Goal: Information Seeking & Learning: Learn about a topic

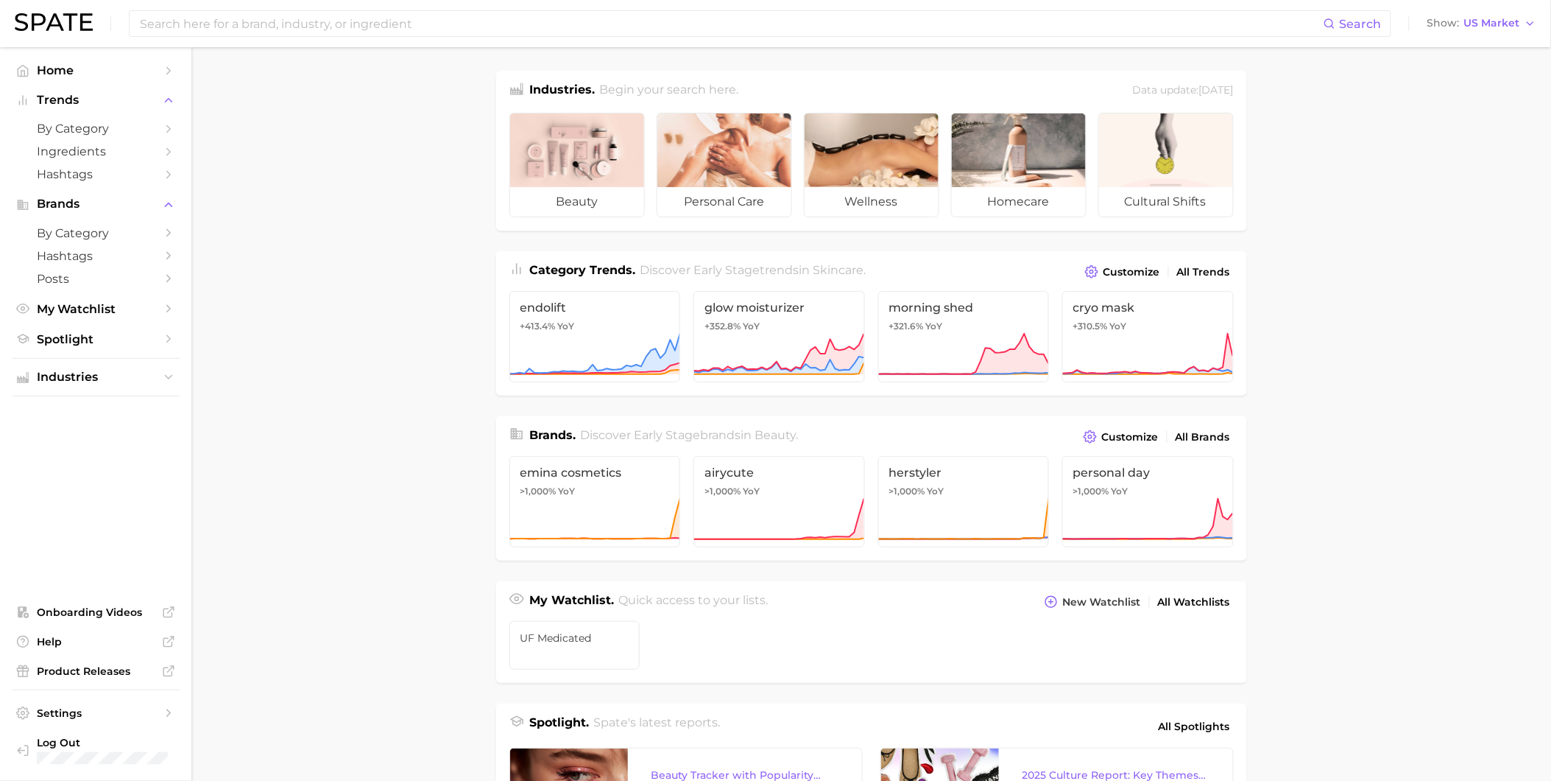
click at [296, 260] on main "Industries. Begin your search here. Data update: August 31st, 2025 beauty perso…" at bounding box center [871, 621] width 1360 height 1149
click at [1384, 465] on main "Industries. Begin your search here. Data update: August 31st, 2025 beauty perso…" at bounding box center [871, 621] width 1360 height 1149
click at [1470, 334] on main "Industries. Begin your search here. Data update: August 31st, 2025 beauty perso…" at bounding box center [871, 621] width 1360 height 1149
click at [1445, 123] on main "Industries. Begin your search here. Data update: August 31st, 2025 beauty perso…" at bounding box center [871, 621] width 1360 height 1149
click at [119, 606] on span "Onboarding Videos" at bounding box center [96, 611] width 118 height 13
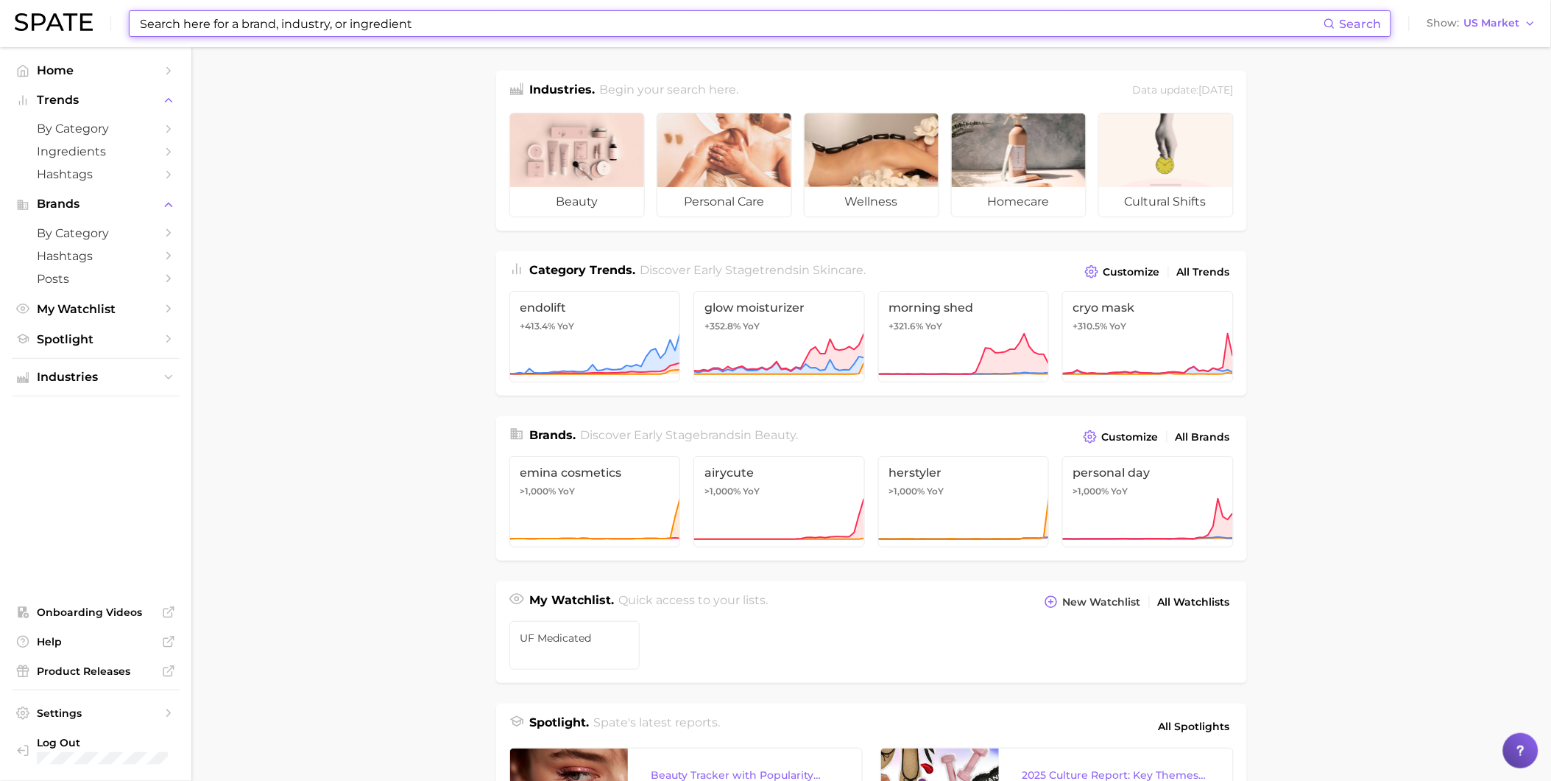
click at [499, 21] on input at bounding box center [731, 23] width 1186 height 25
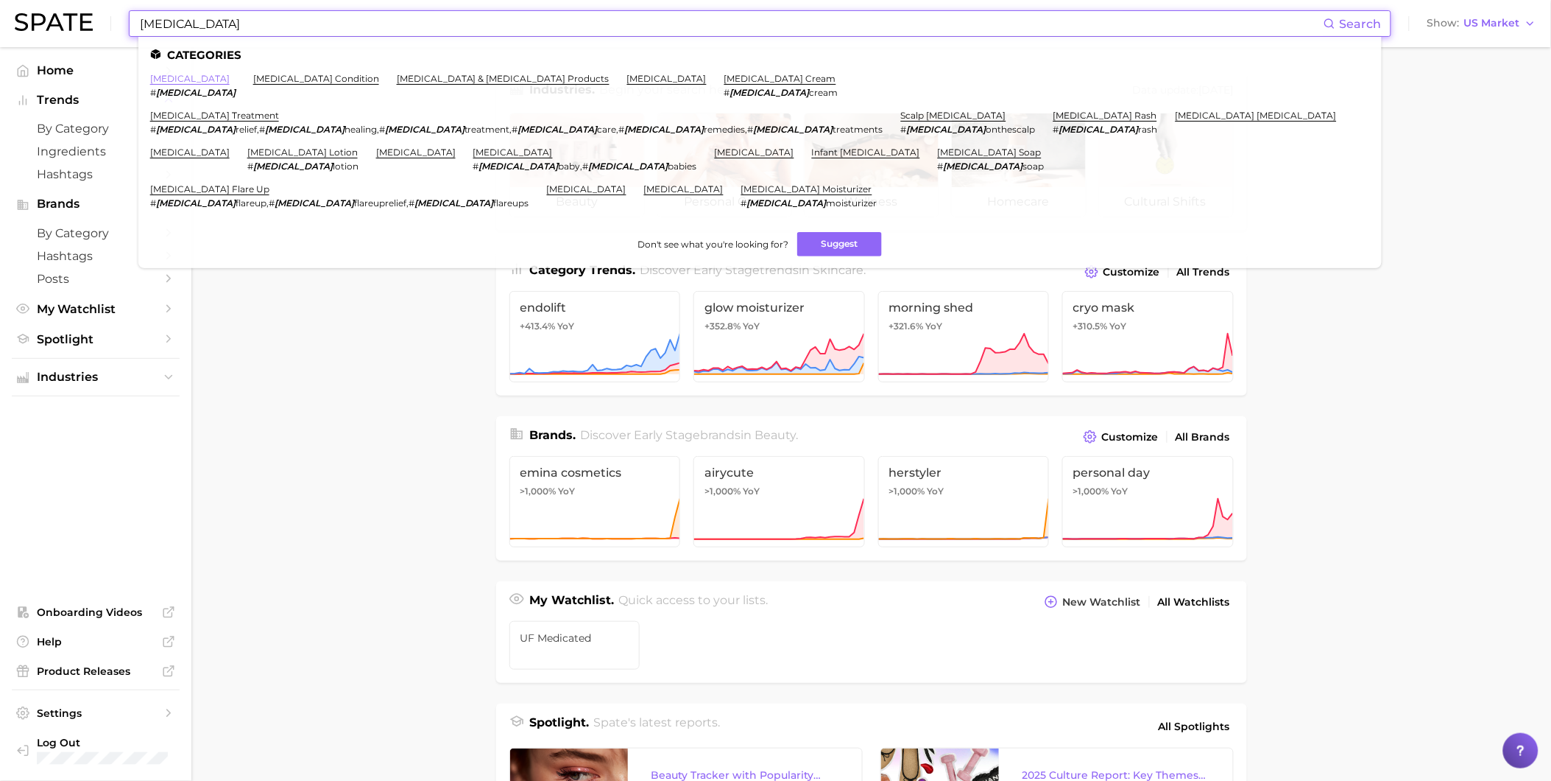
type input "eczema"
click at [163, 77] on link "eczema" at bounding box center [190, 78] width 80 height 11
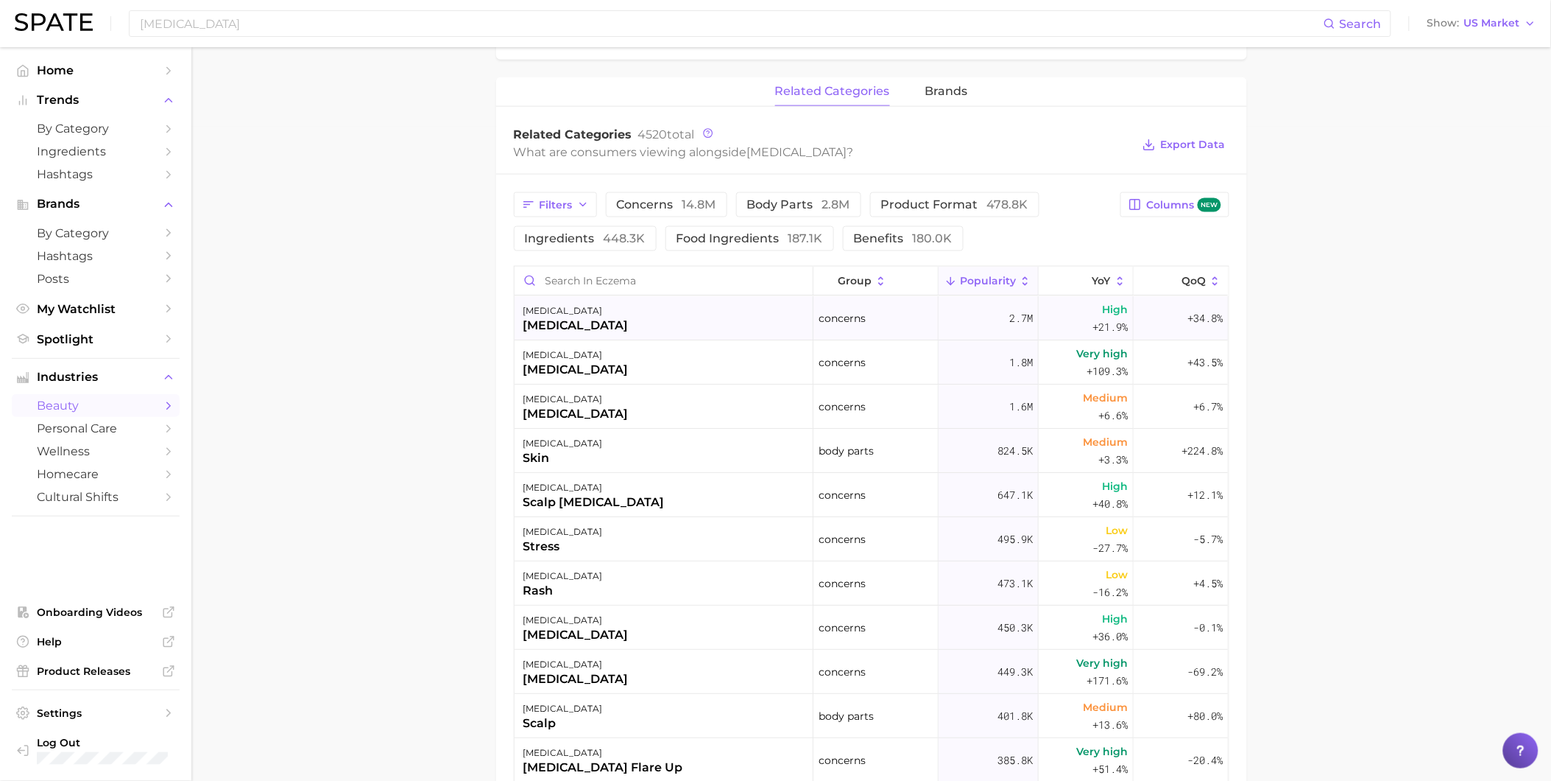
click at [621, 329] on div "dyshidrotic eczema" at bounding box center [576, 326] width 105 height 18
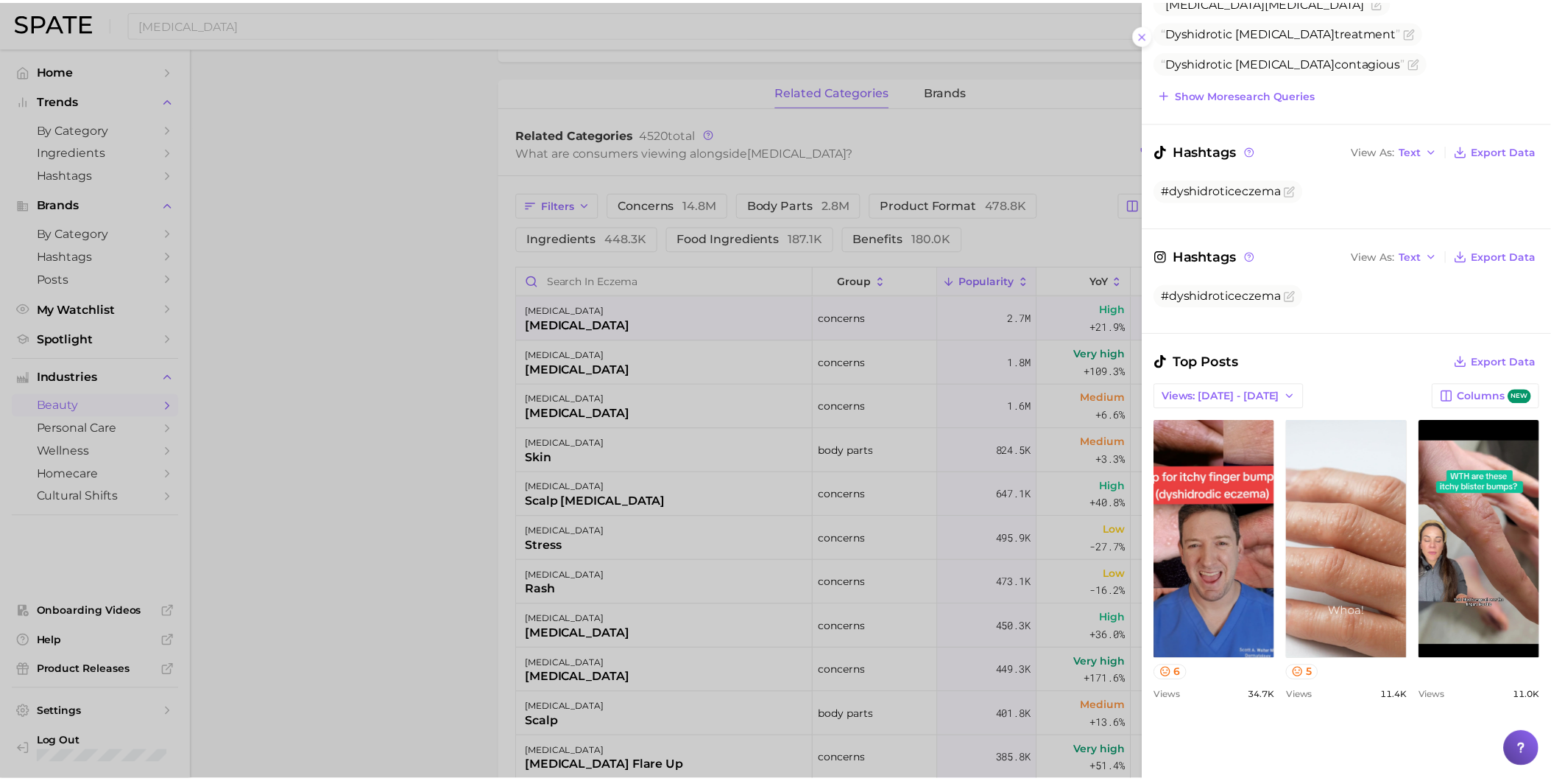
scroll to position [163, 0]
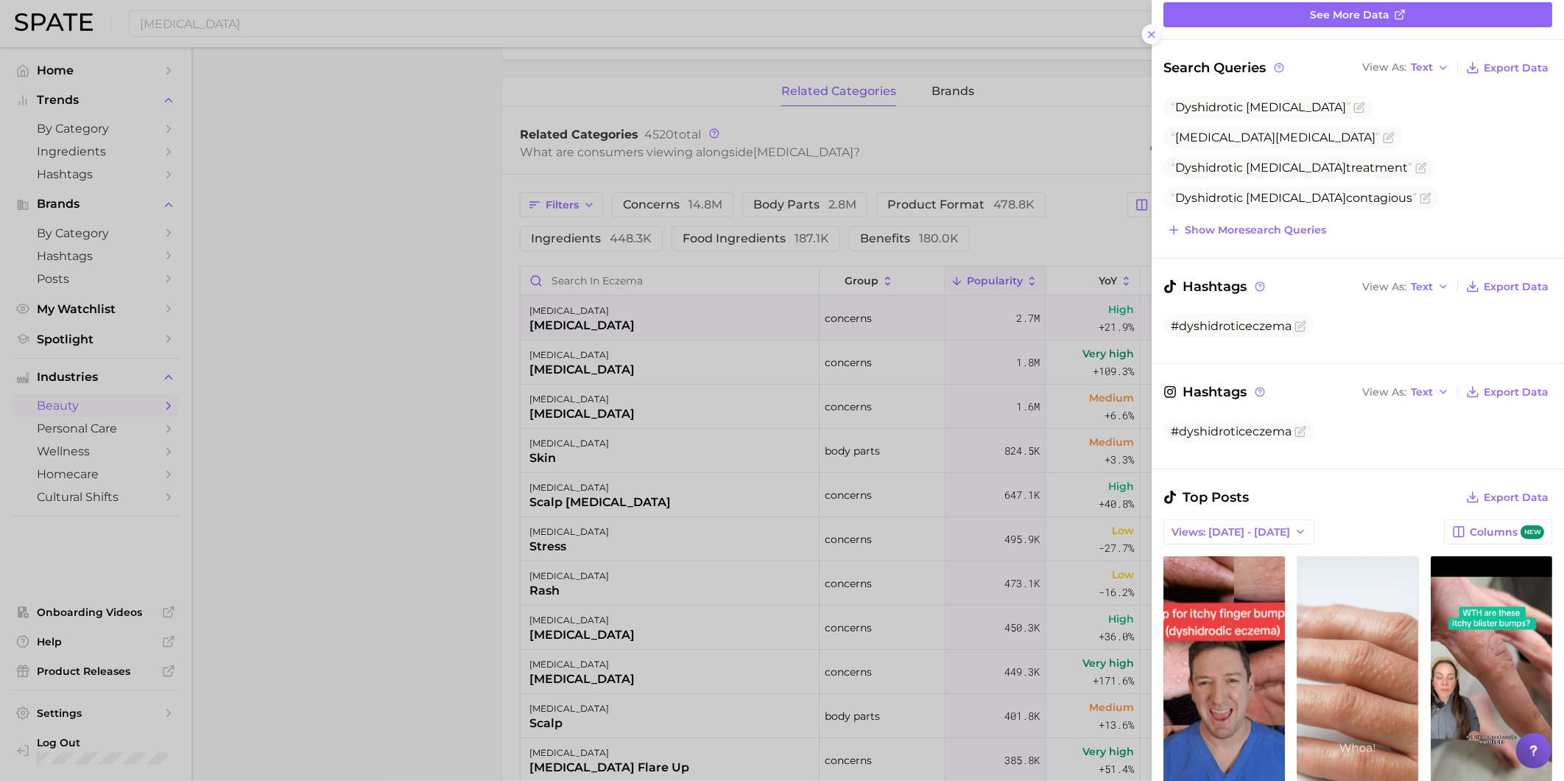
click at [1153, 35] on icon at bounding box center [1152, 35] width 12 height 12
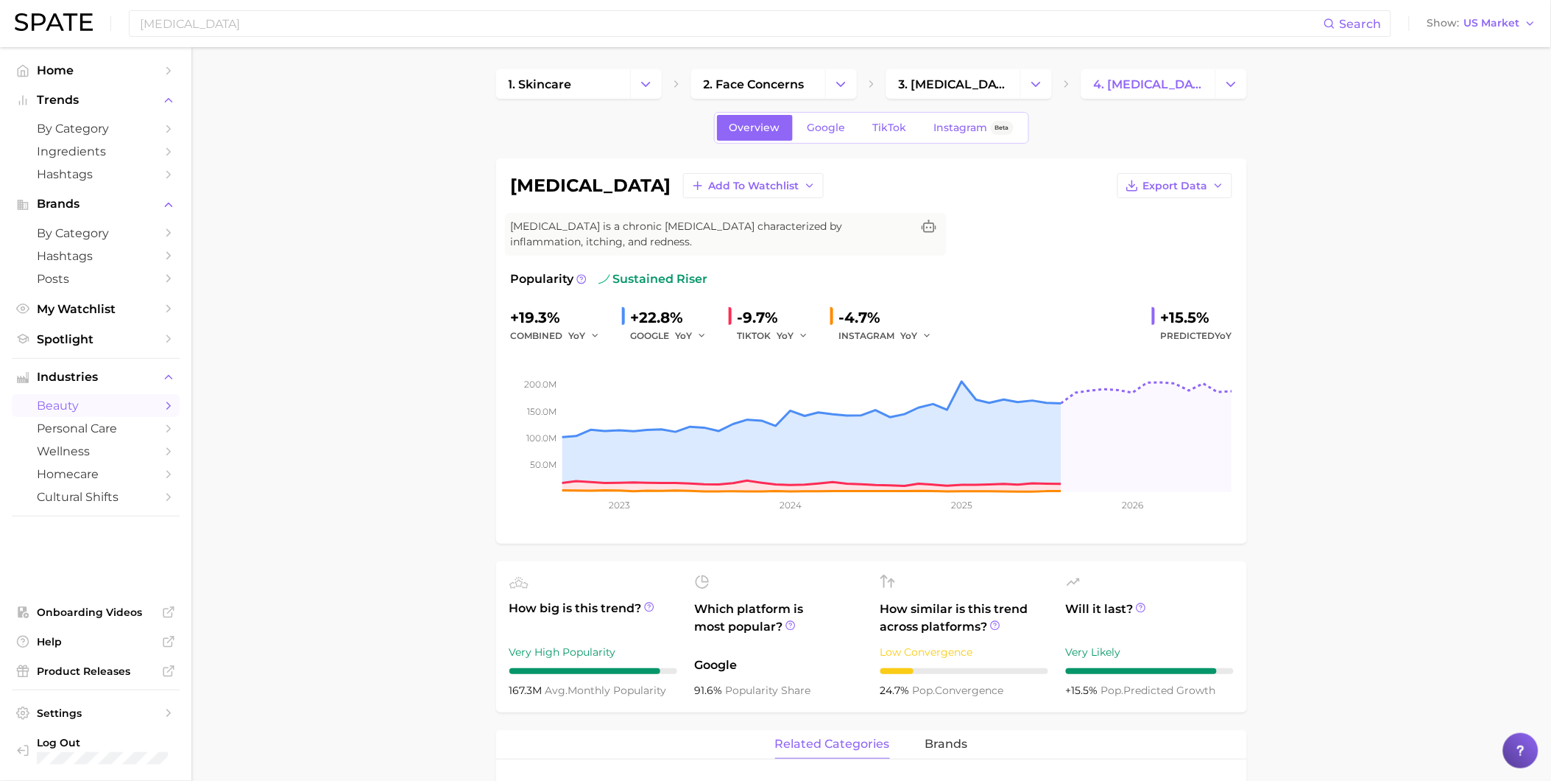
scroll to position [0, 0]
click at [885, 130] on span "TikTok" at bounding box center [890, 129] width 34 height 13
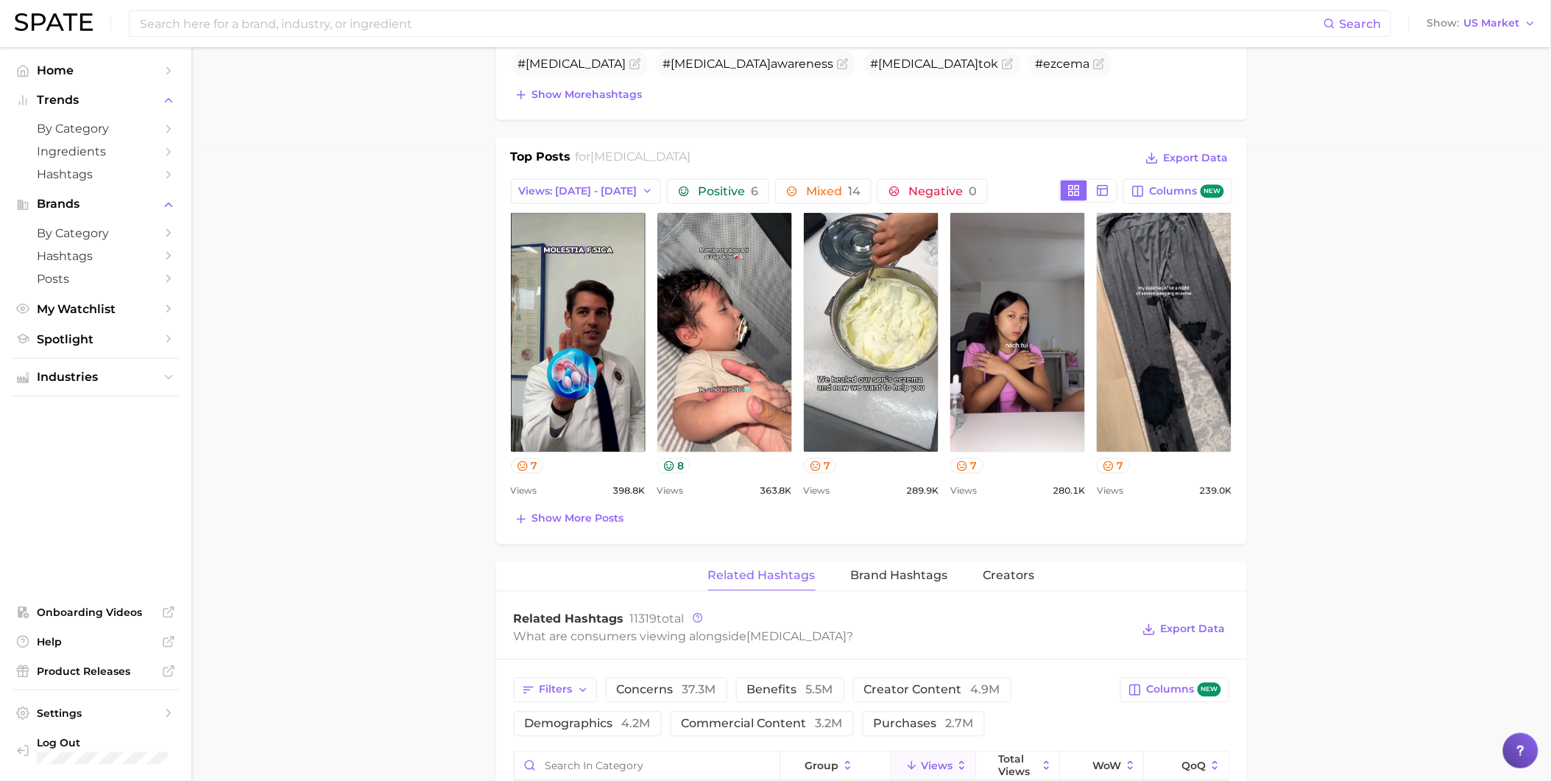
scroll to position [654, 0]
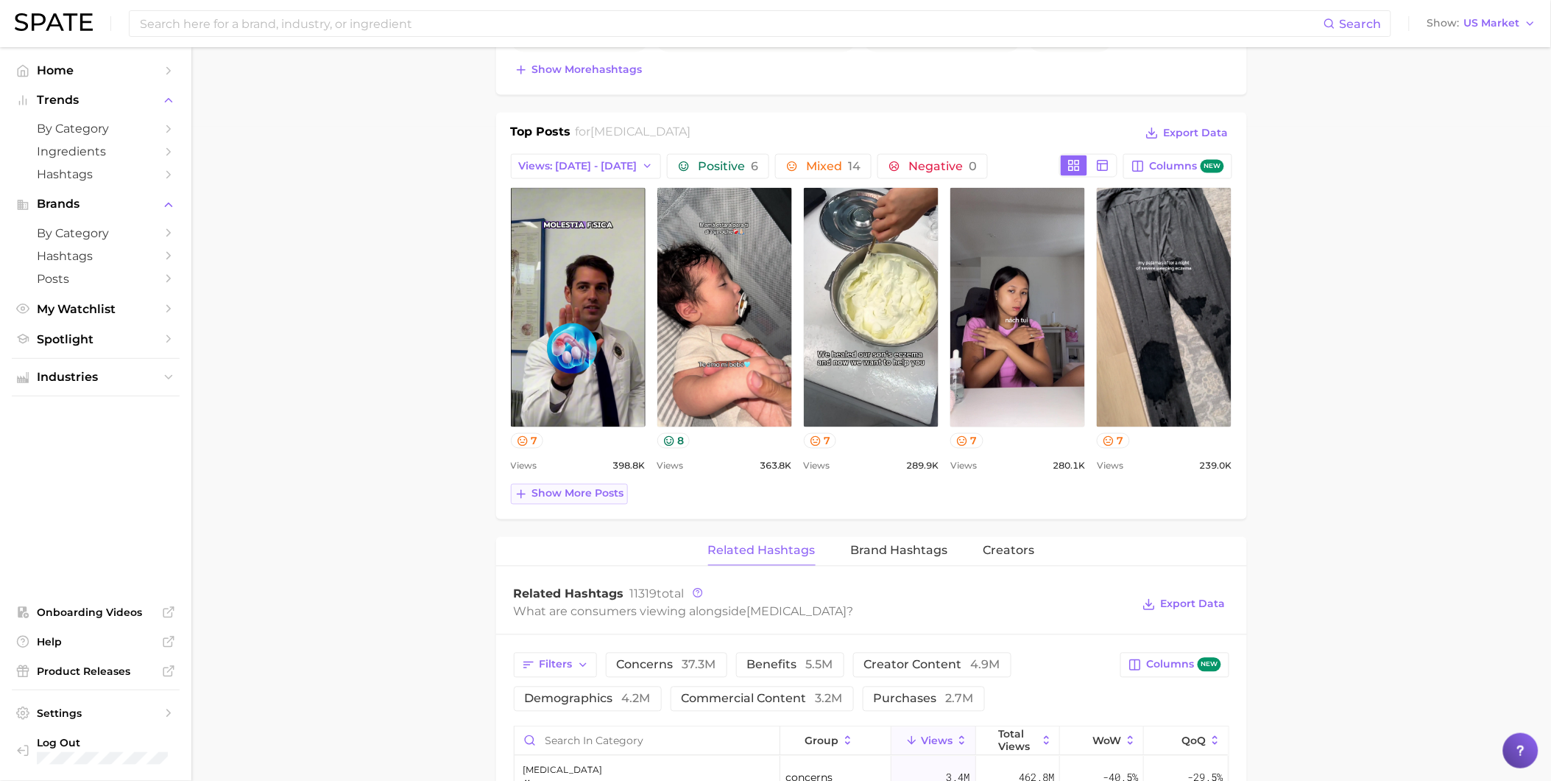
click at [593, 494] on span "Show more posts" at bounding box center [578, 493] width 92 height 13
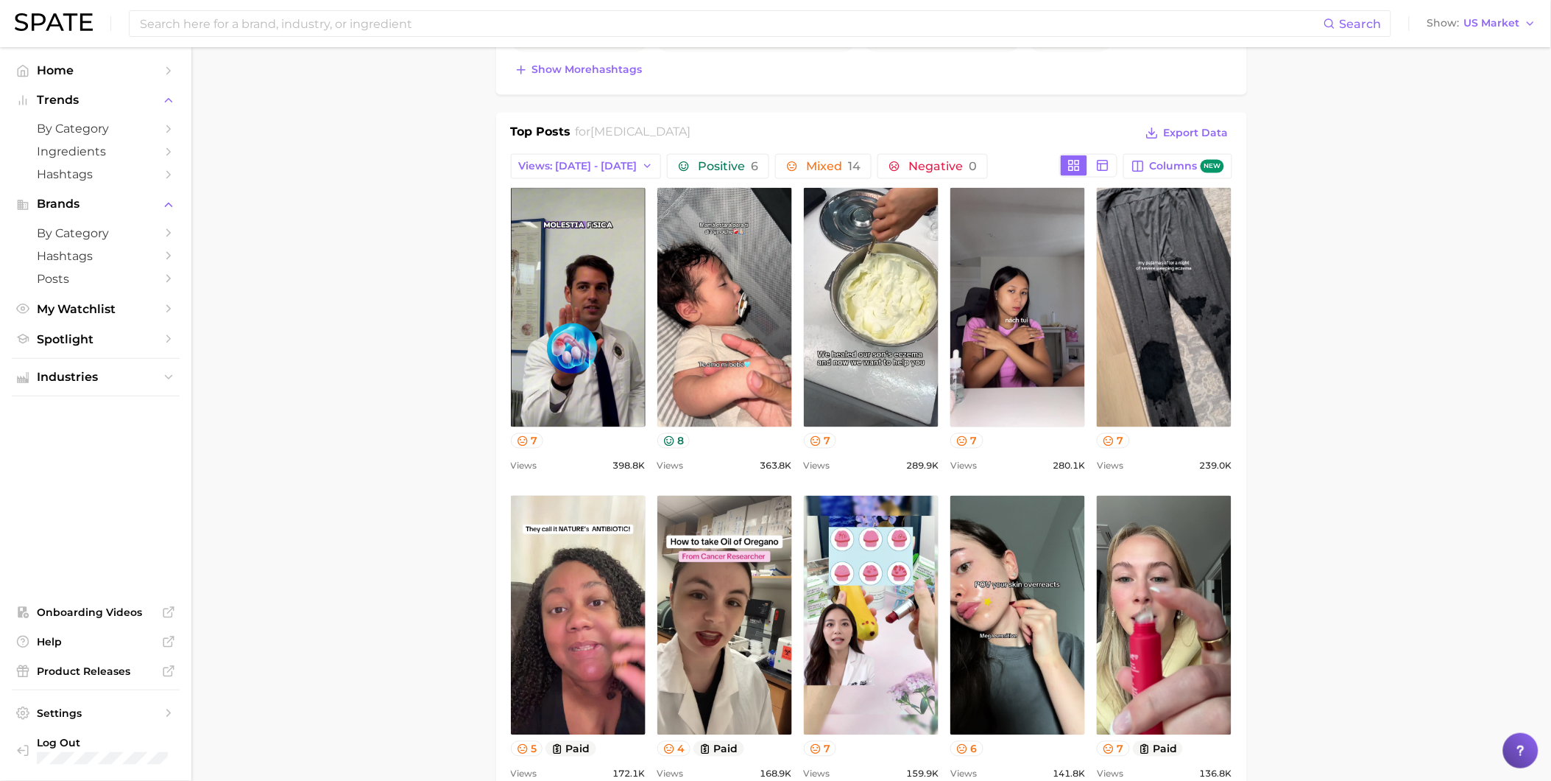
click at [1378, 475] on main "1. skincare 2. face concerns 3. eczema condition 4. eczema Overview Google TikT…" at bounding box center [871, 649] width 1360 height 2512
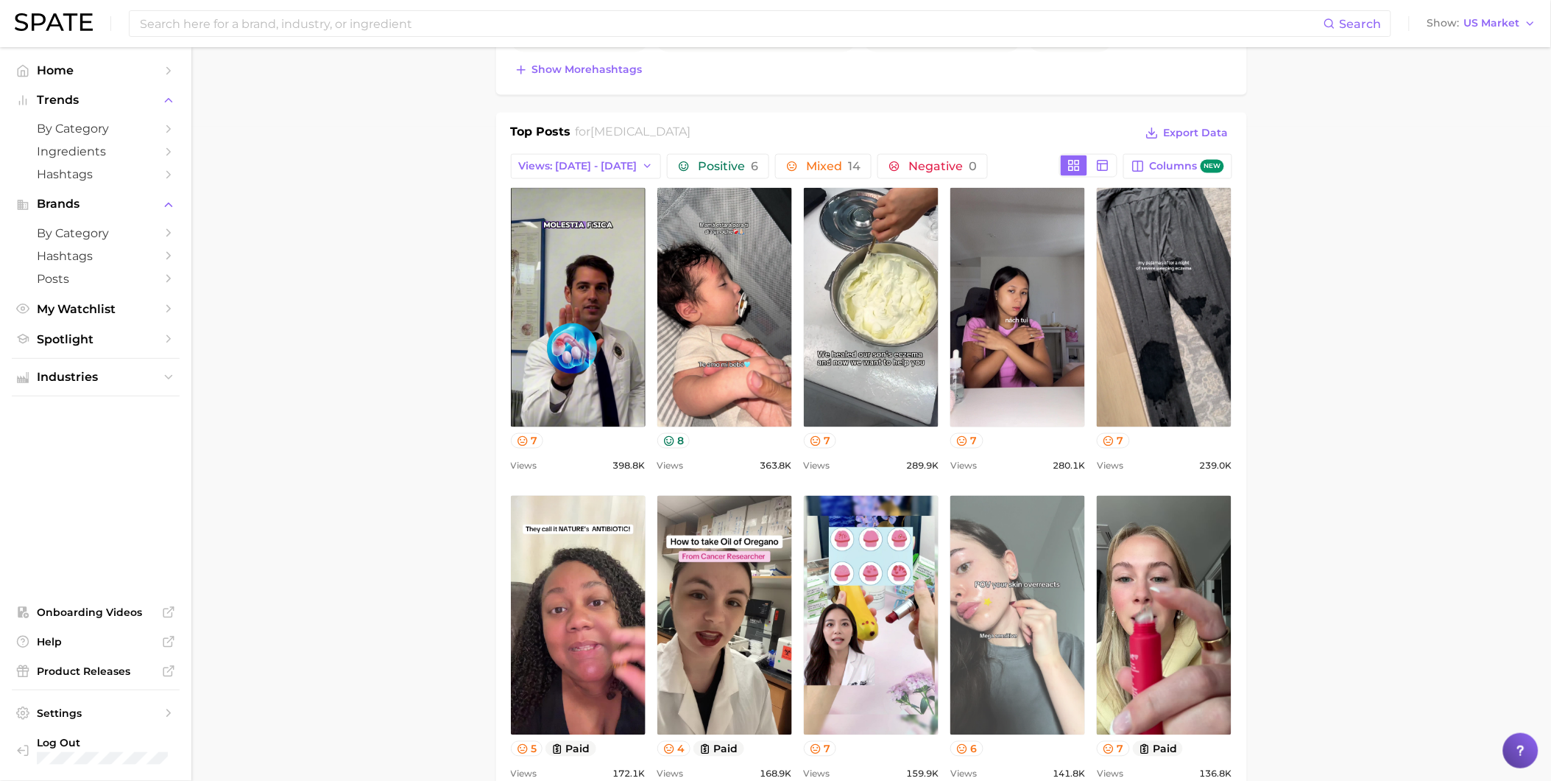
click at [1035, 525] on link "view post on TikTok" at bounding box center [1018, 615] width 135 height 239
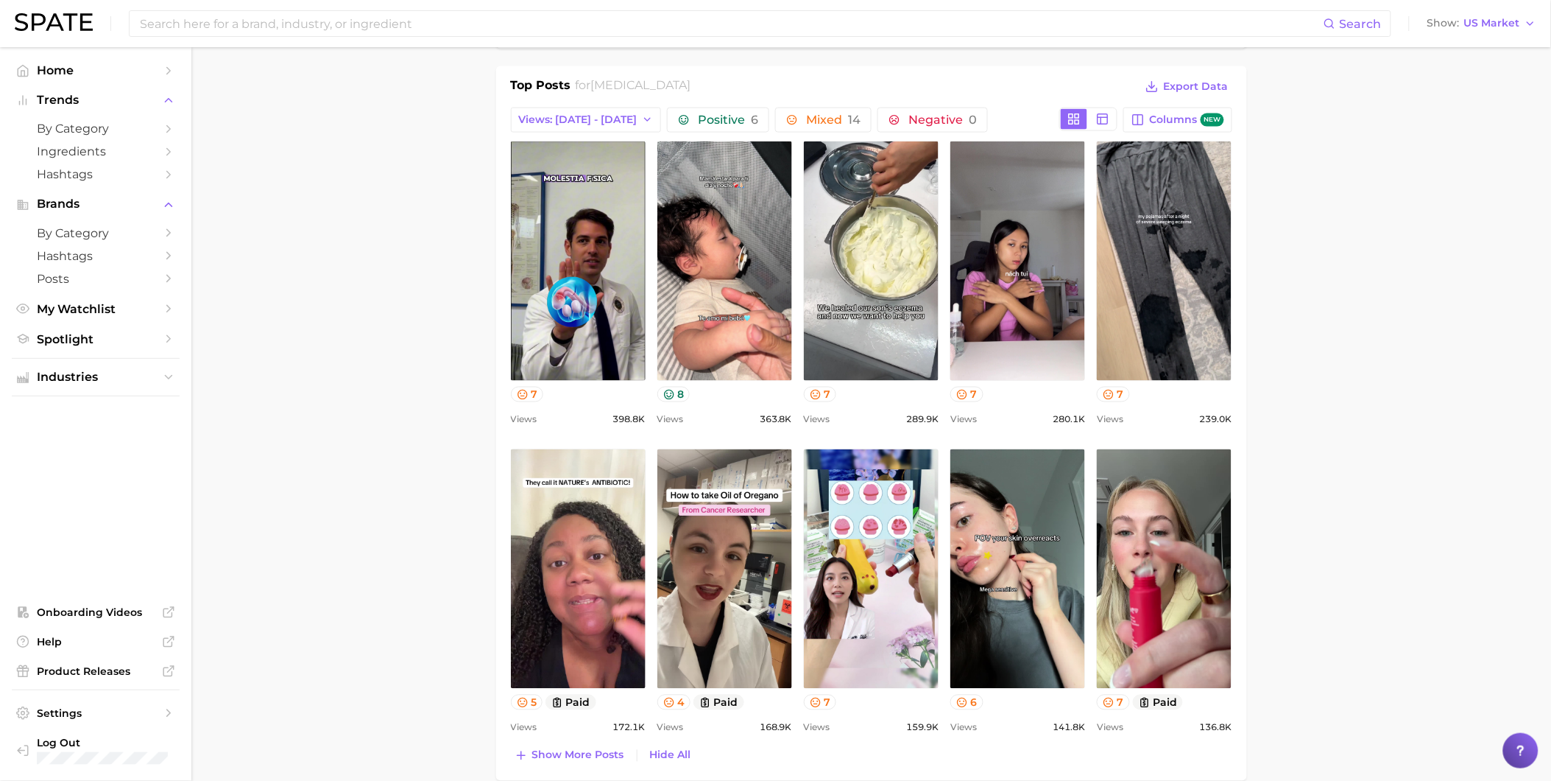
scroll to position [736, 0]
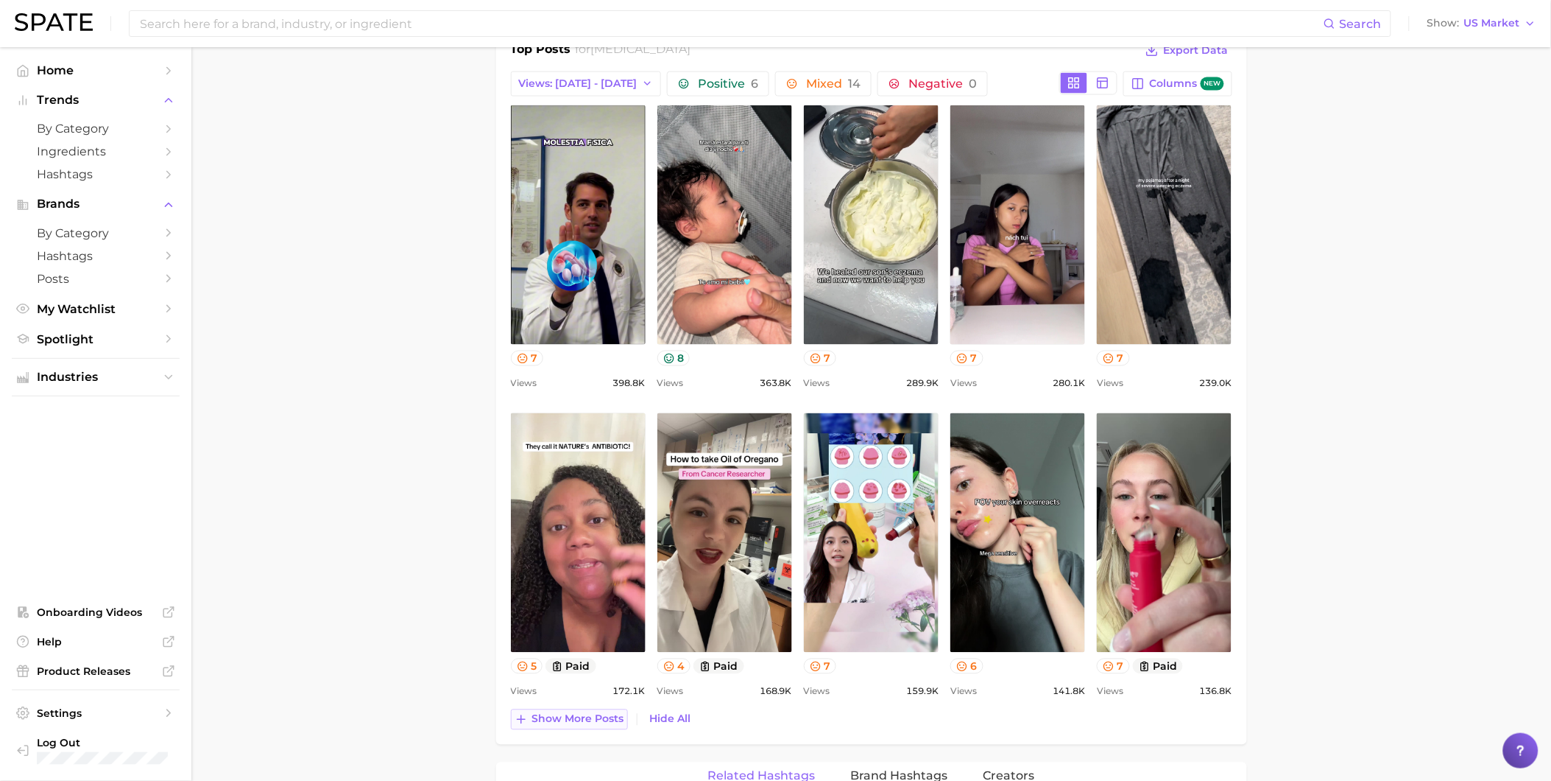
click at [560, 718] on span "Show more posts" at bounding box center [578, 719] width 92 height 13
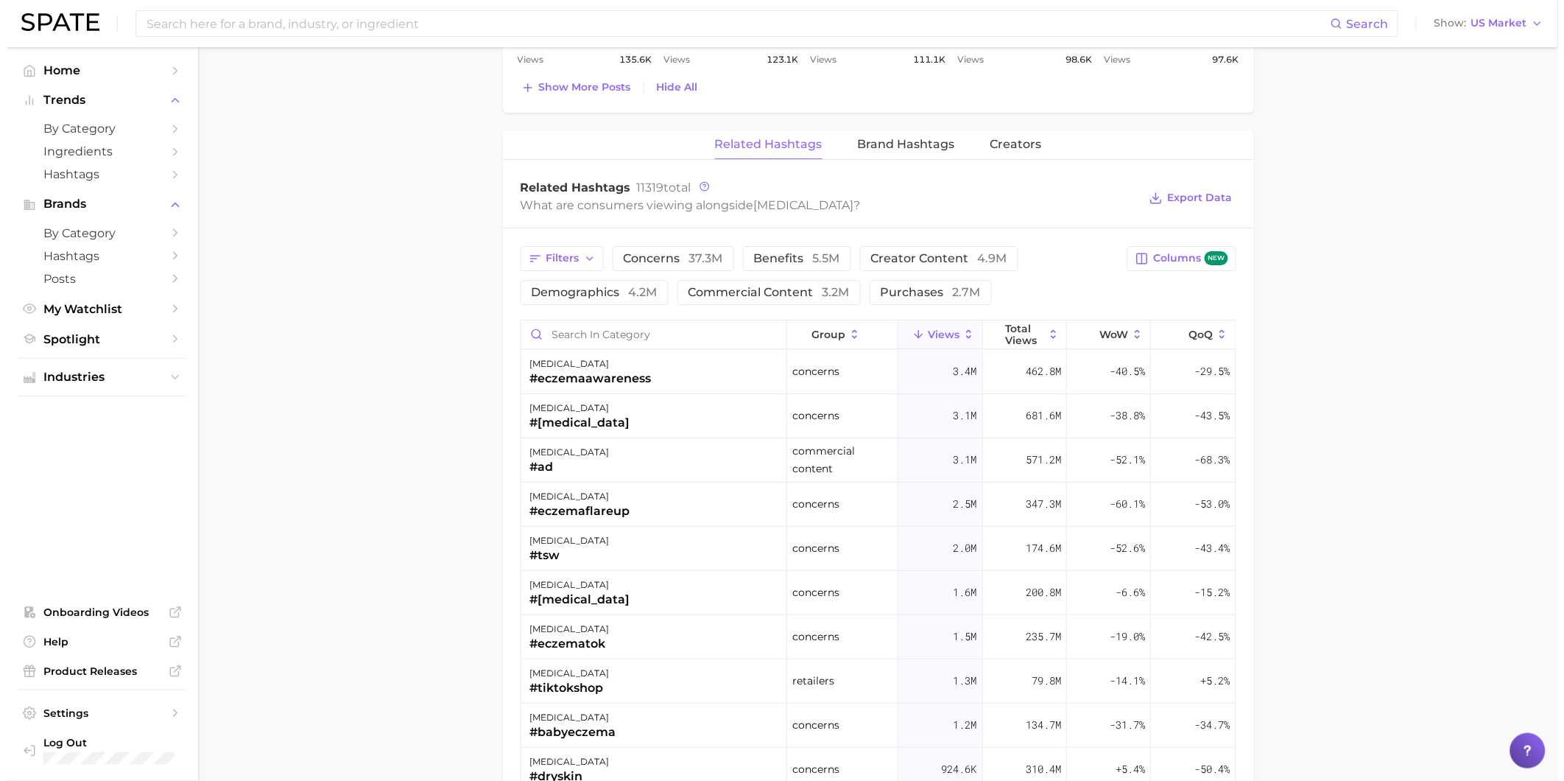
scroll to position [1718, 0]
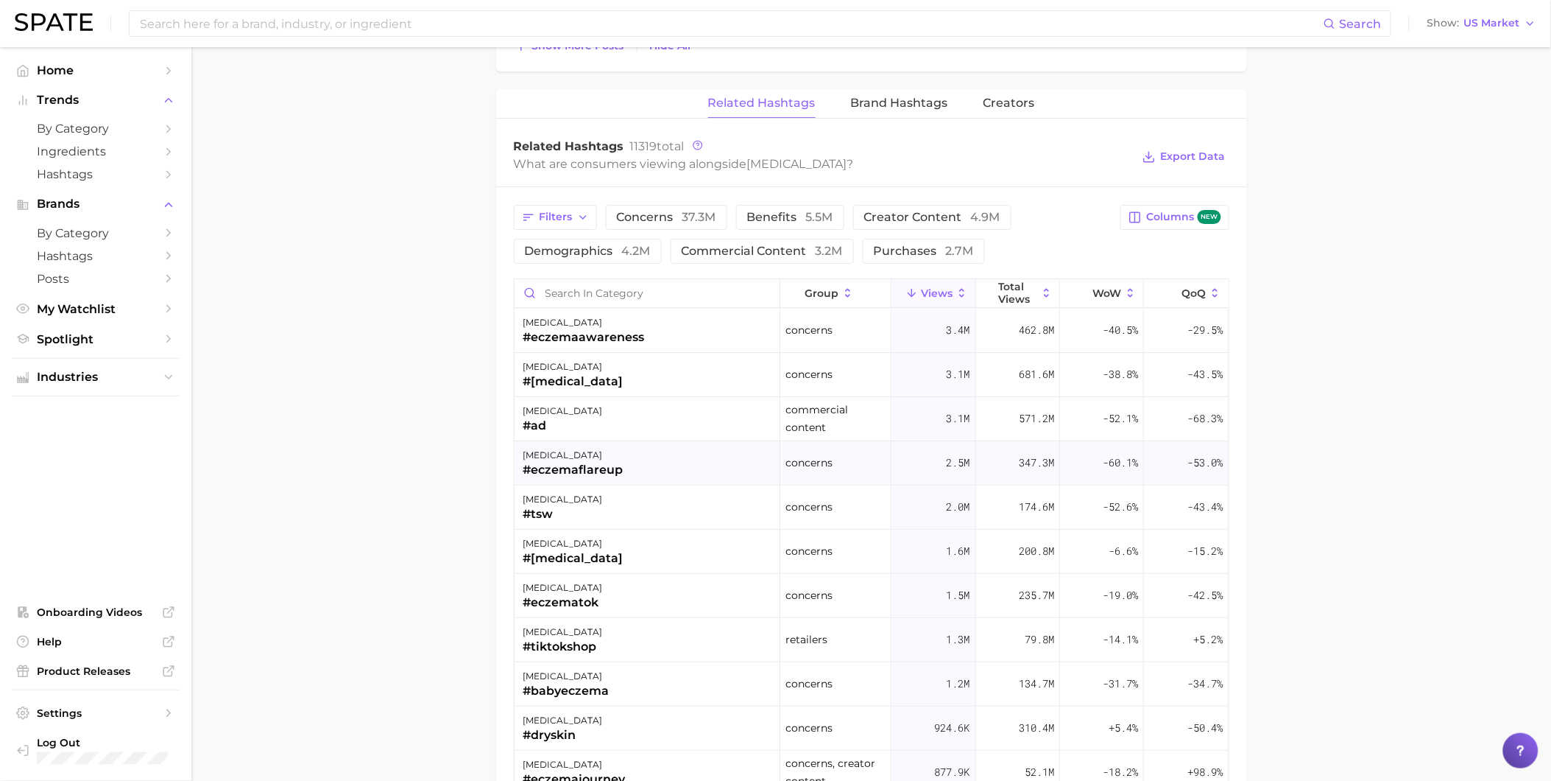
click at [599, 475] on div "#eczemaflareup" at bounding box center [574, 470] width 100 height 18
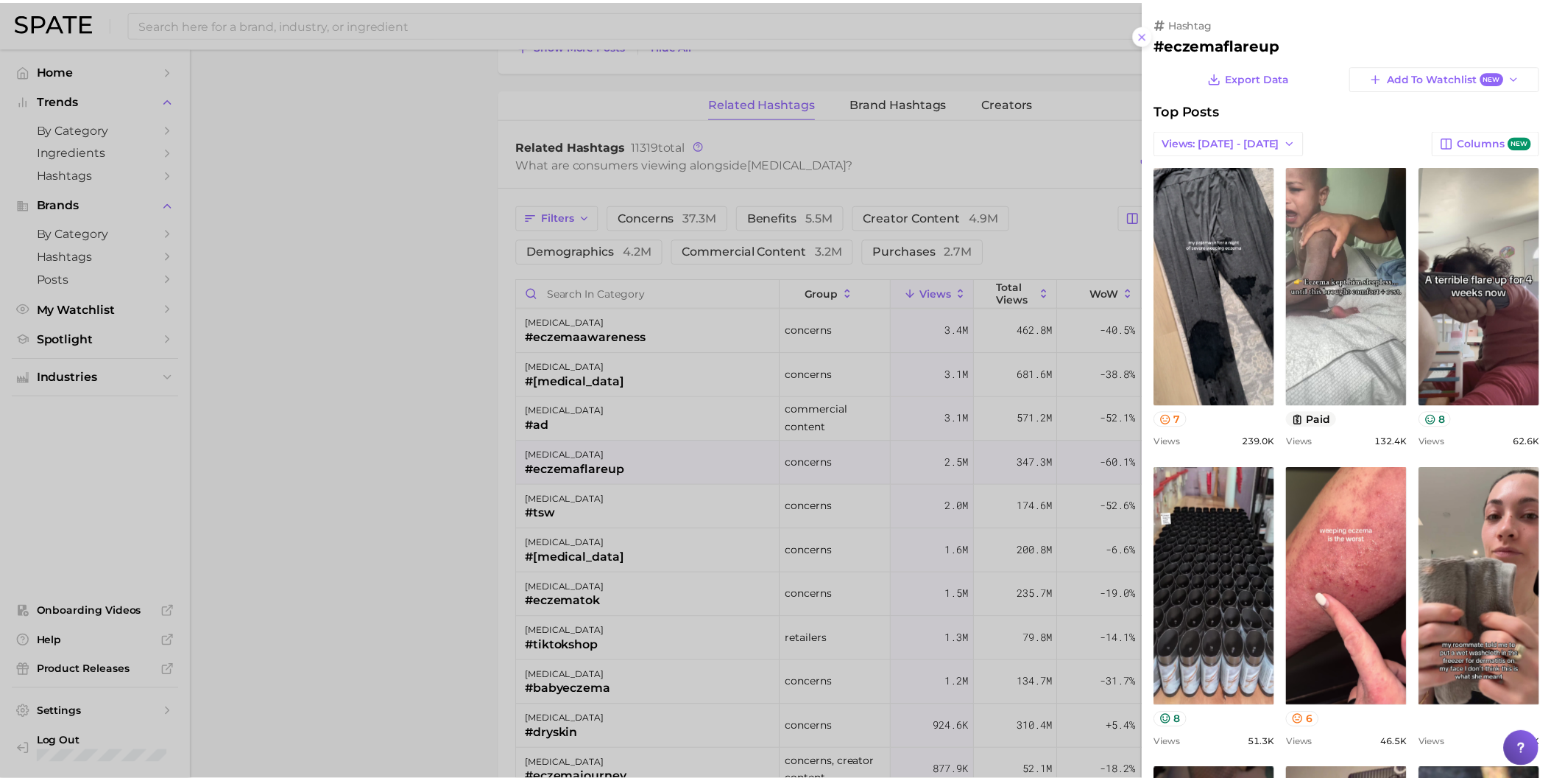
scroll to position [0, 0]
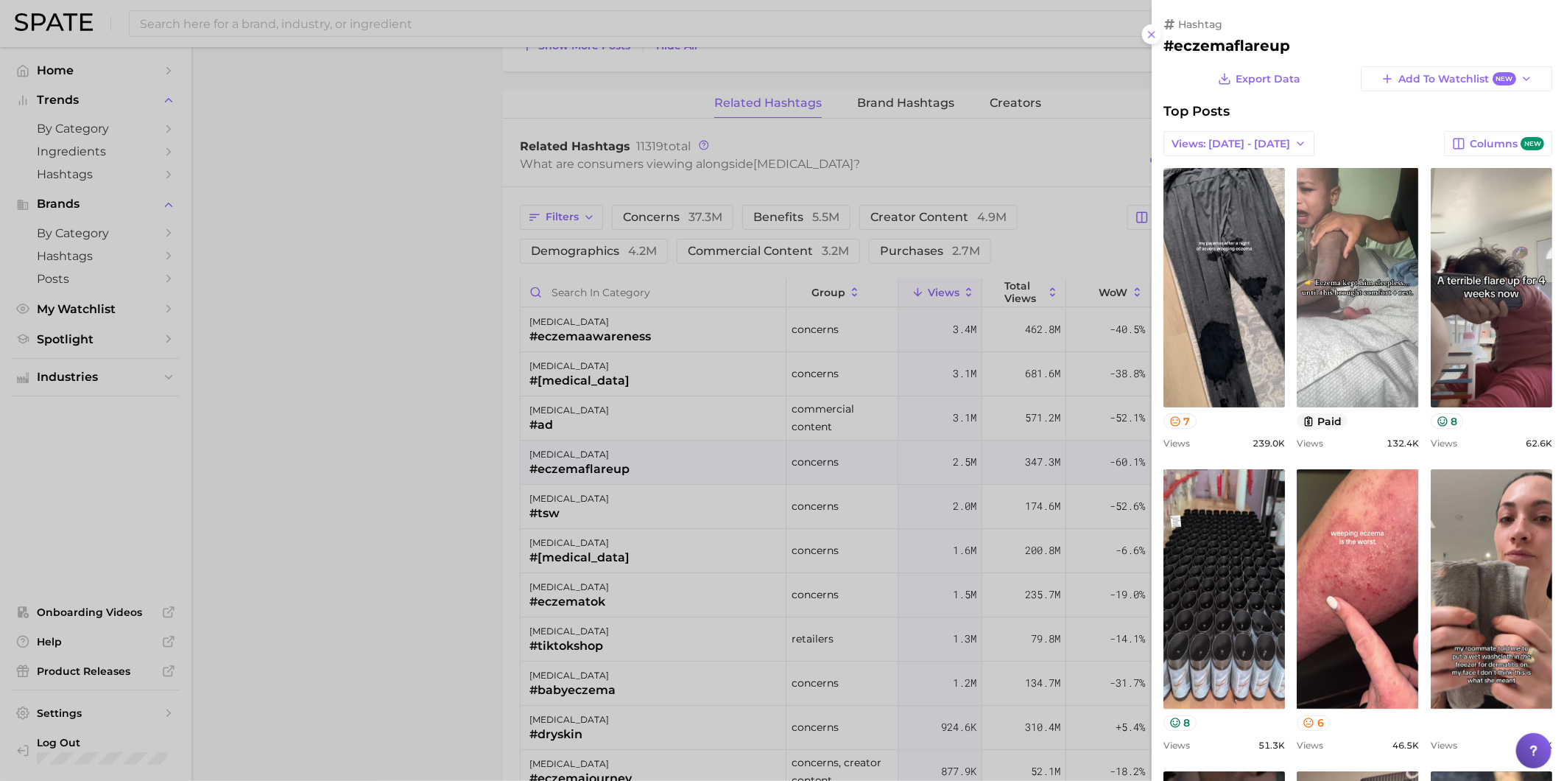
click at [437, 541] on div at bounding box center [782, 390] width 1564 height 781
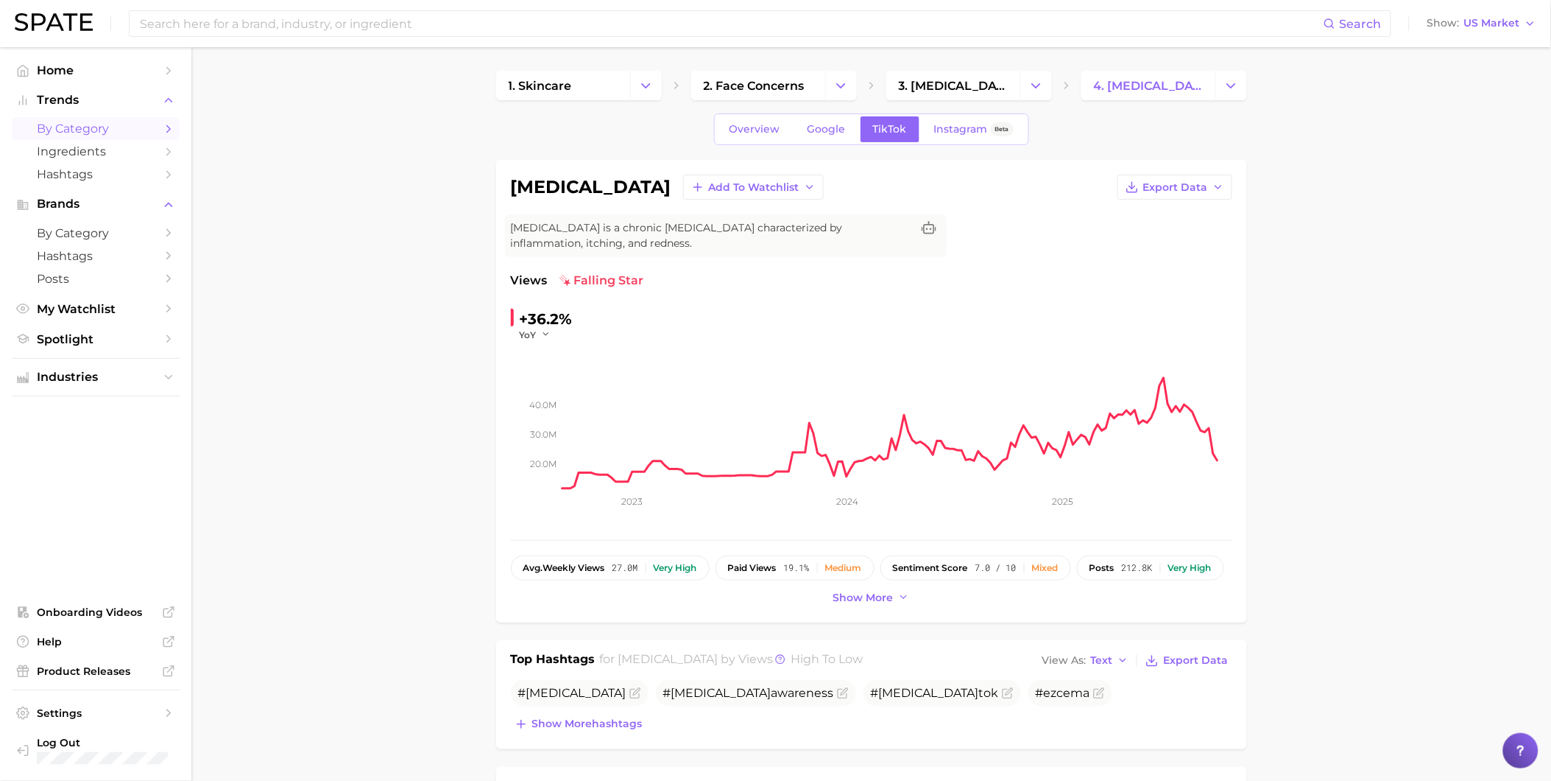
click at [85, 135] on span "by Category" at bounding box center [96, 128] width 118 height 14
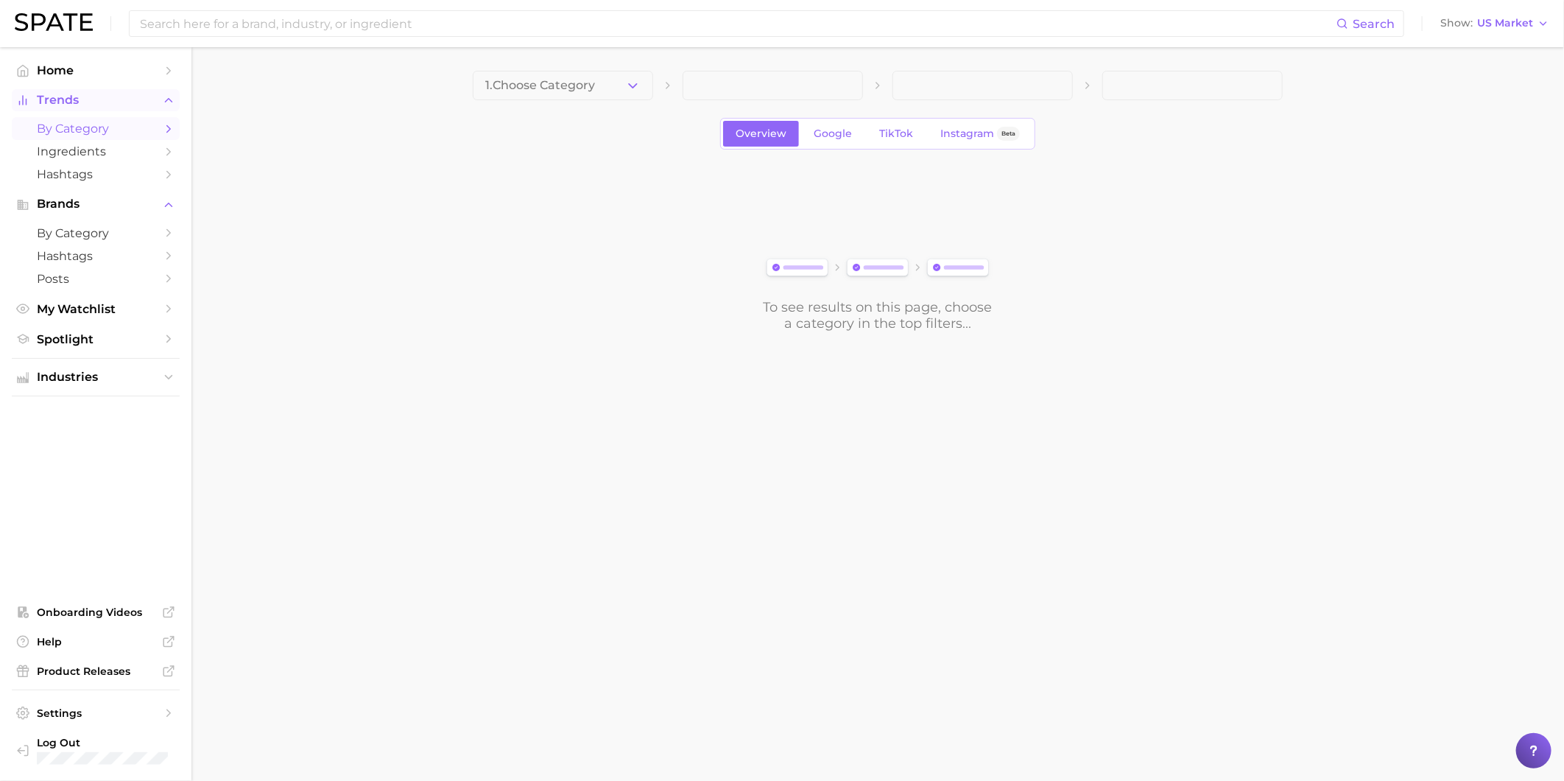
click at [96, 105] on span "Trends" at bounding box center [96, 100] width 118 height 13
click at [87, 78] on link "Home" at bounding box center [96, 70] width 168 height 23
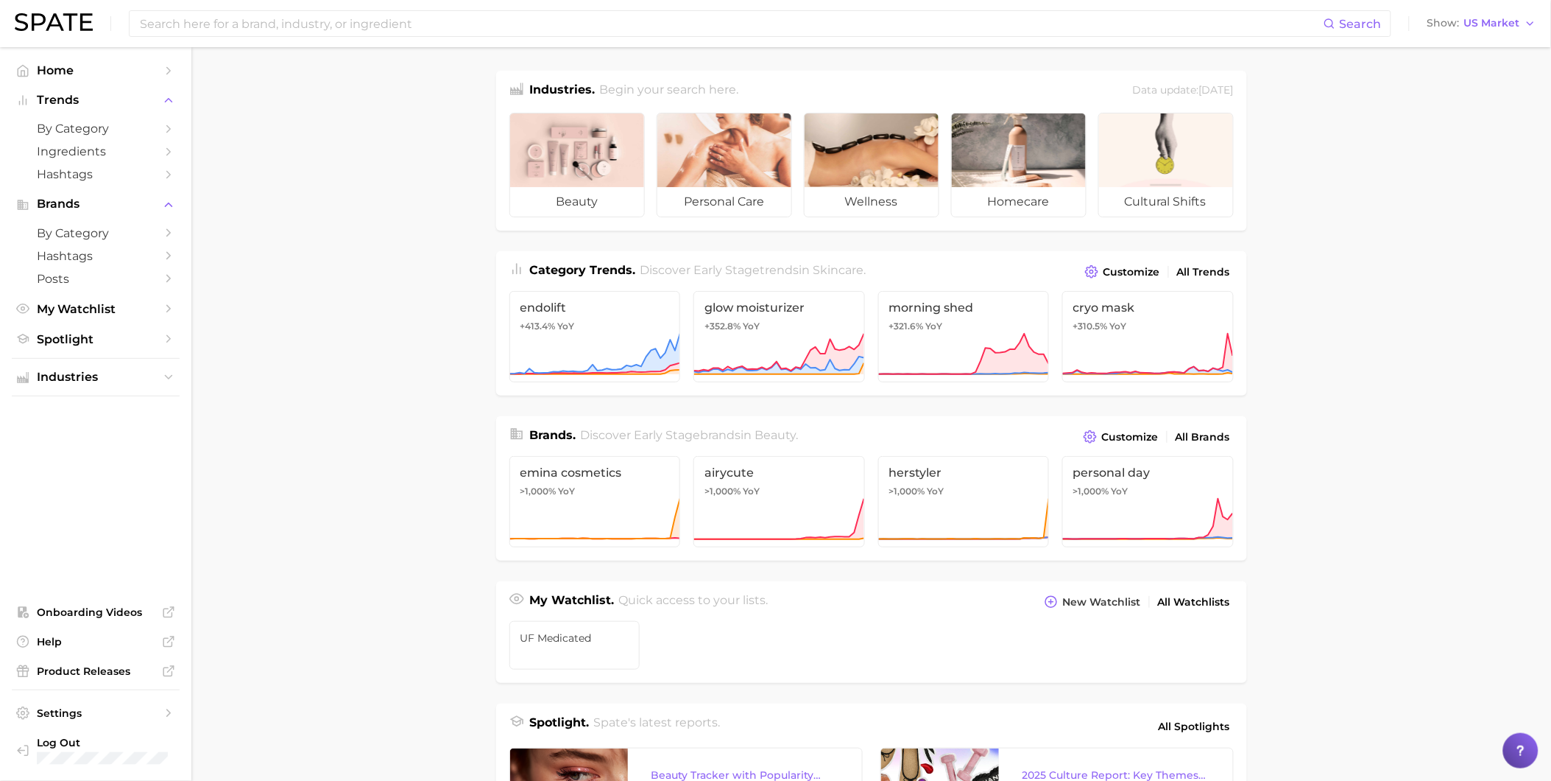
click at [925, 271] on div "Category Trends . Discover Early Stage trends in skincare . Customize All Trends" at bounding box center [871, 266] width 751 height 31
click at [794, 302] on span "glow moisturizer" at bounding box center [779, 307] width 149 height 14
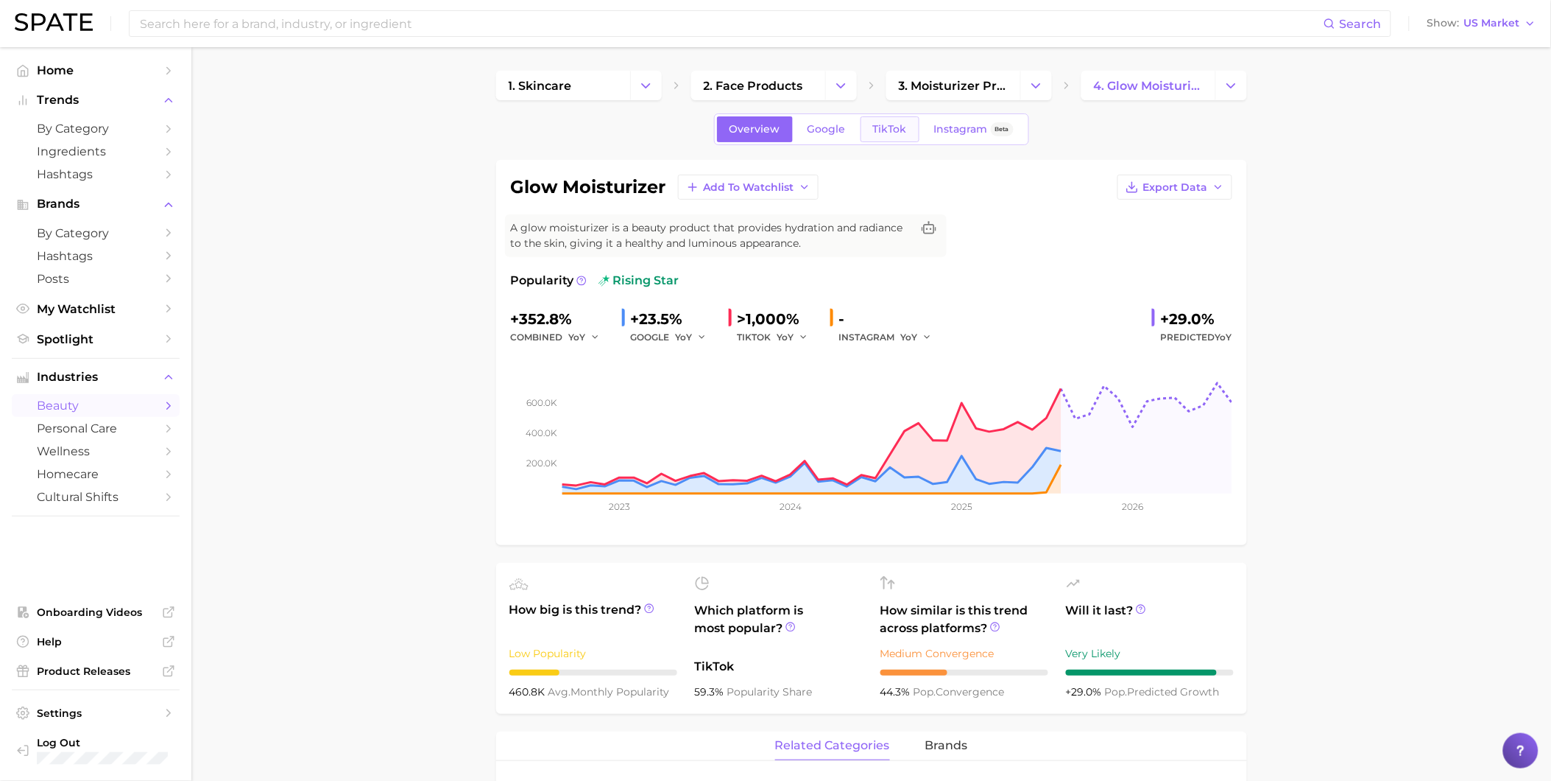
click at [887, 135] on link "TikTok" at bounding box center [890, 129] width 59 height 26
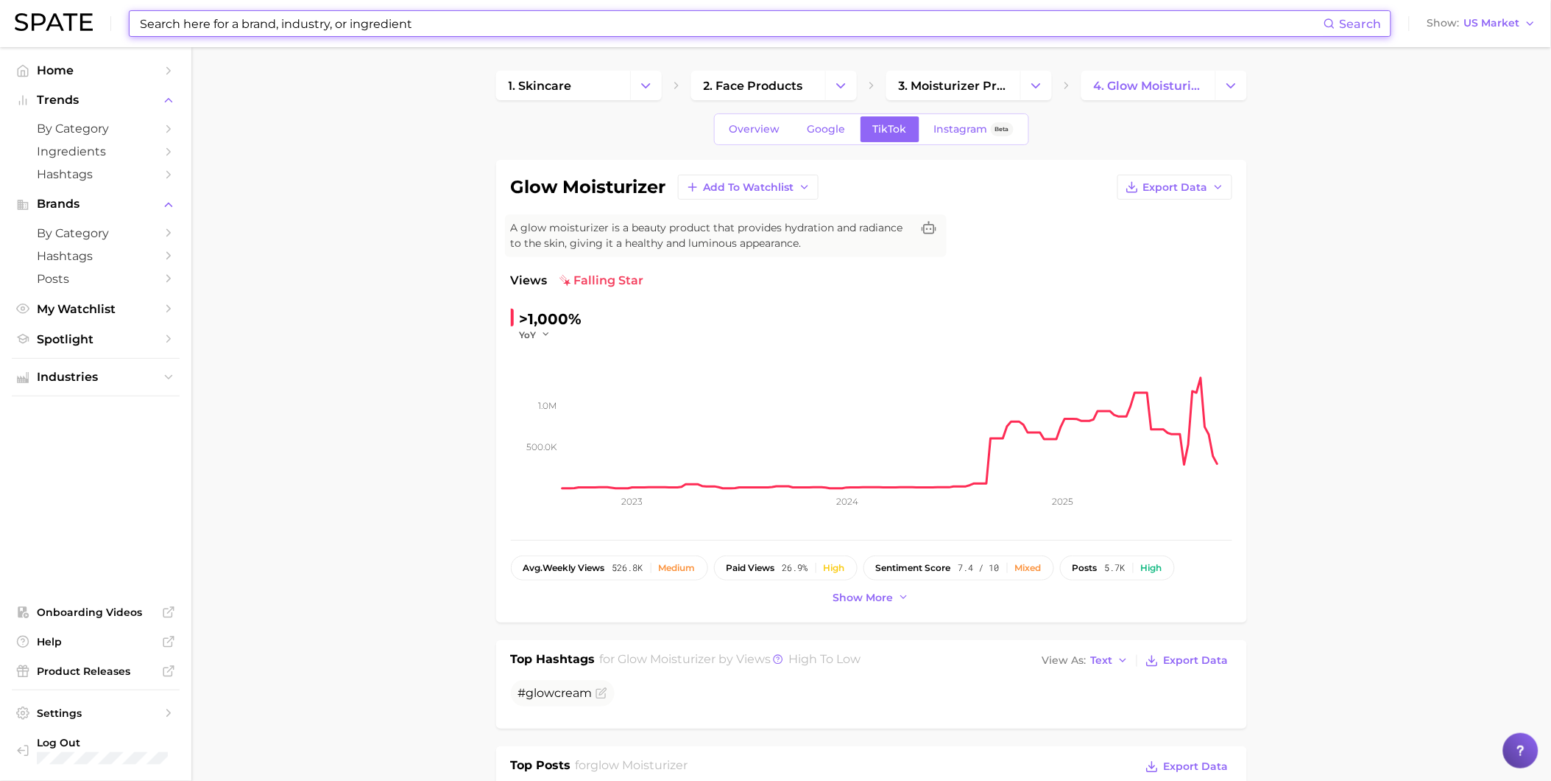
click at [405, 28] on input at bounding box center [731, 23] width 1186 height 25
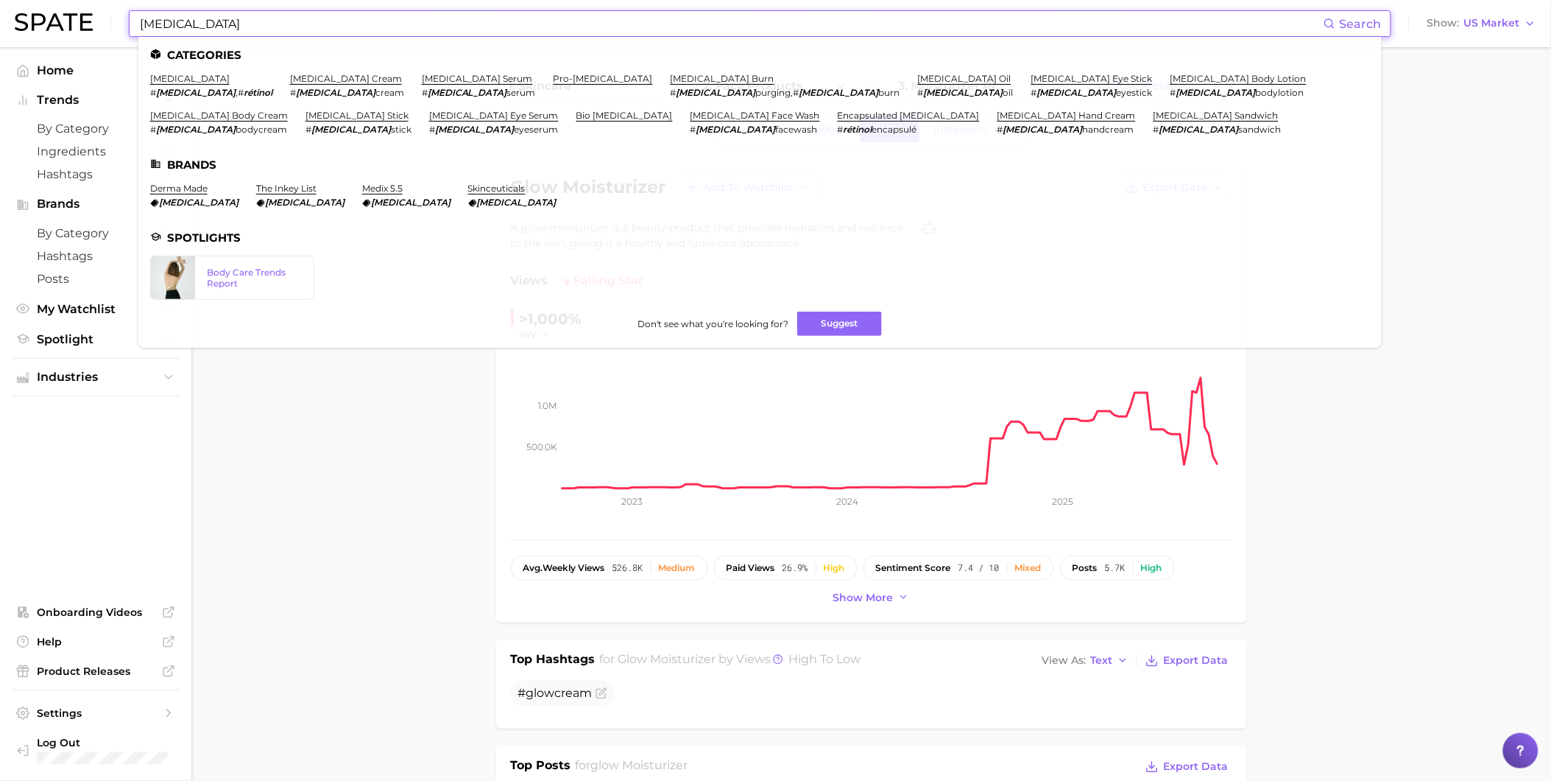
drag, startPoint x: 207, startPoint y: 23, endPoint x: 105, endPoint y: 15, distance: 102.7
click at [105, 15] on div "retinol Search Categories retinol # retinol , # rétinol retinol cream # retinol…" at bounding box center [776, 23] width 1522 height 47
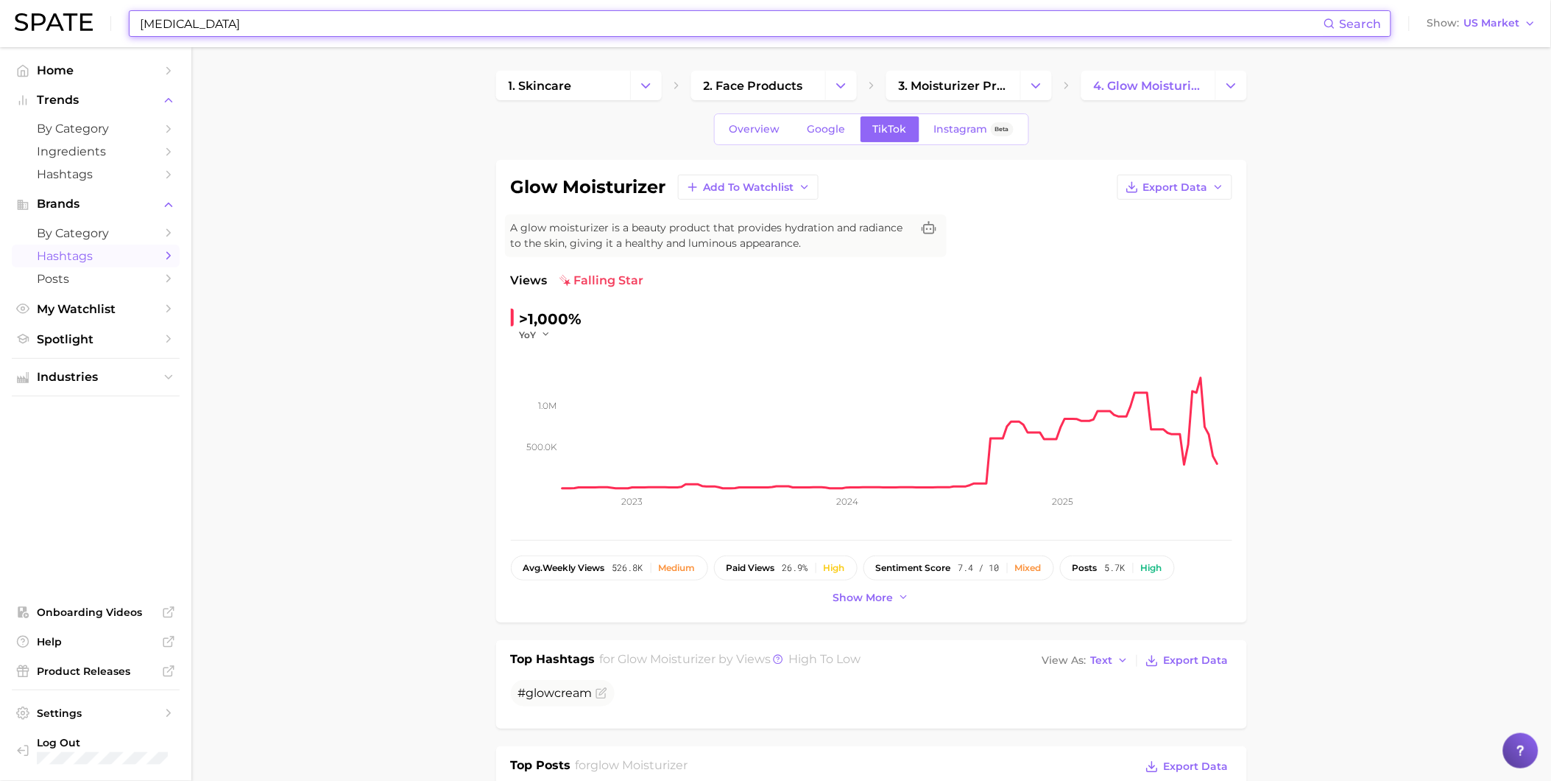
type input "retinol"
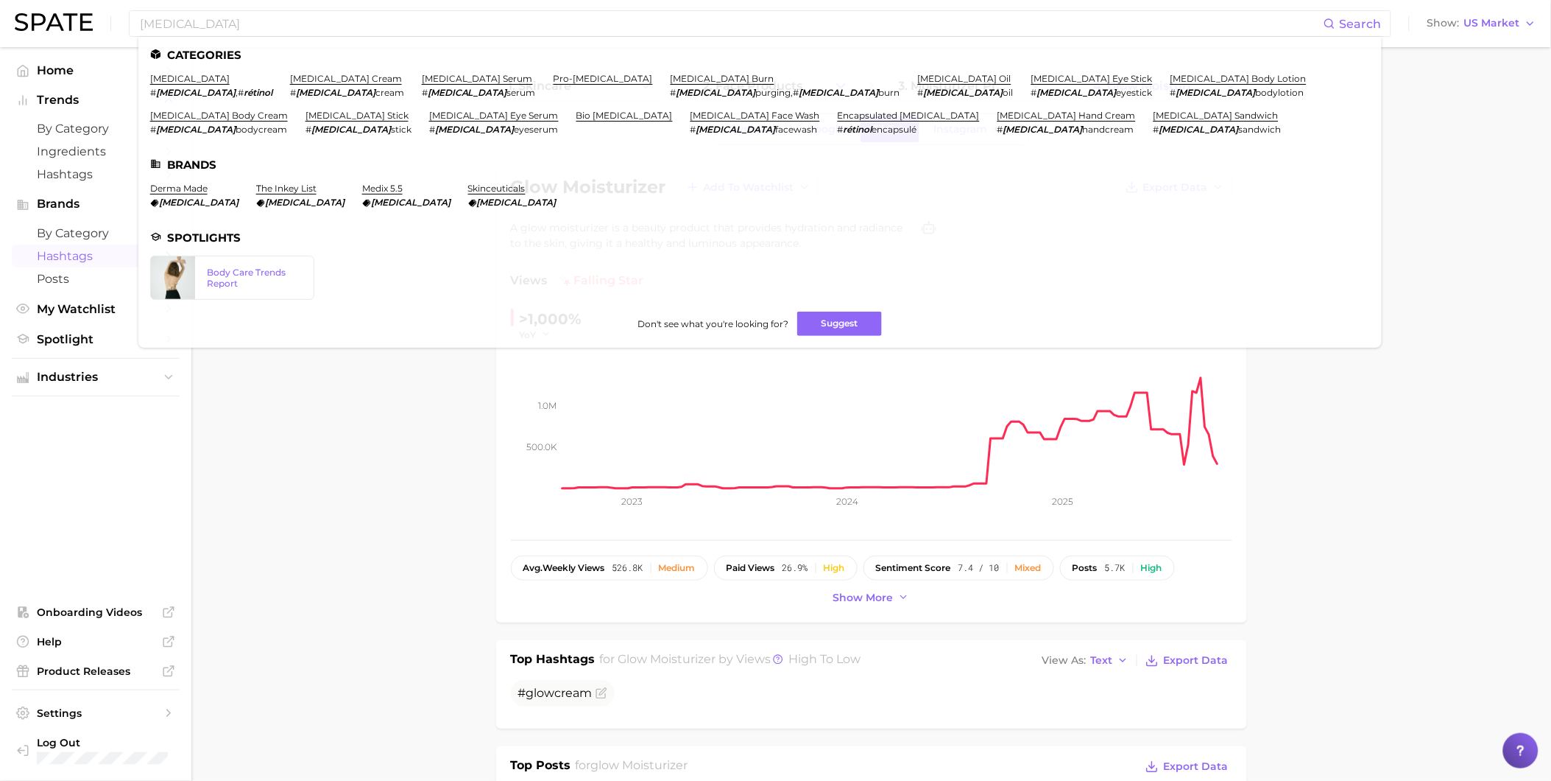
click at [115, 261] on span "Hashtags" at bounding box center [96, 256] width 118 height 14
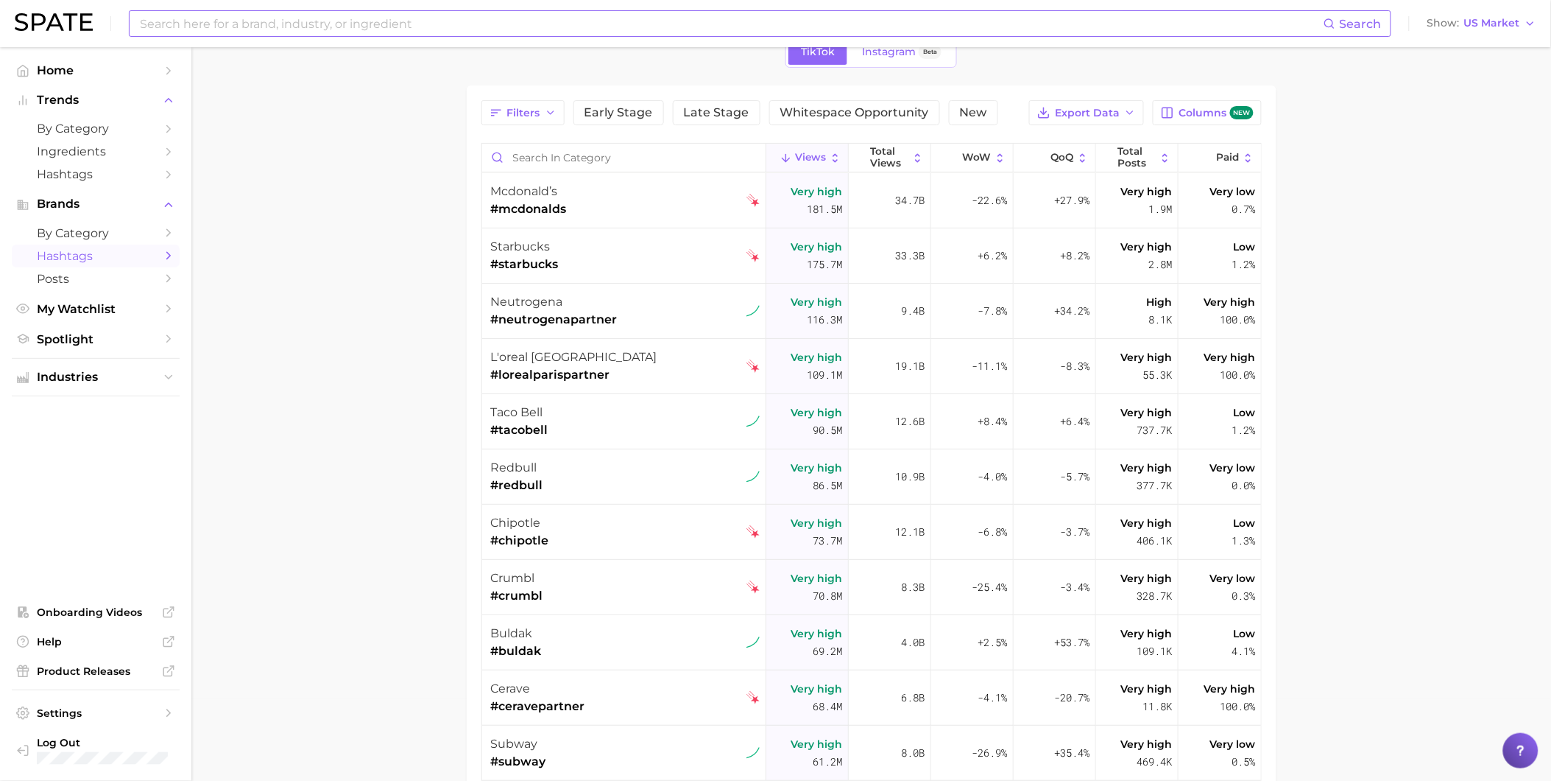
click at [320, 28] on input at bounding box center [731, 23] width 1186 height 25
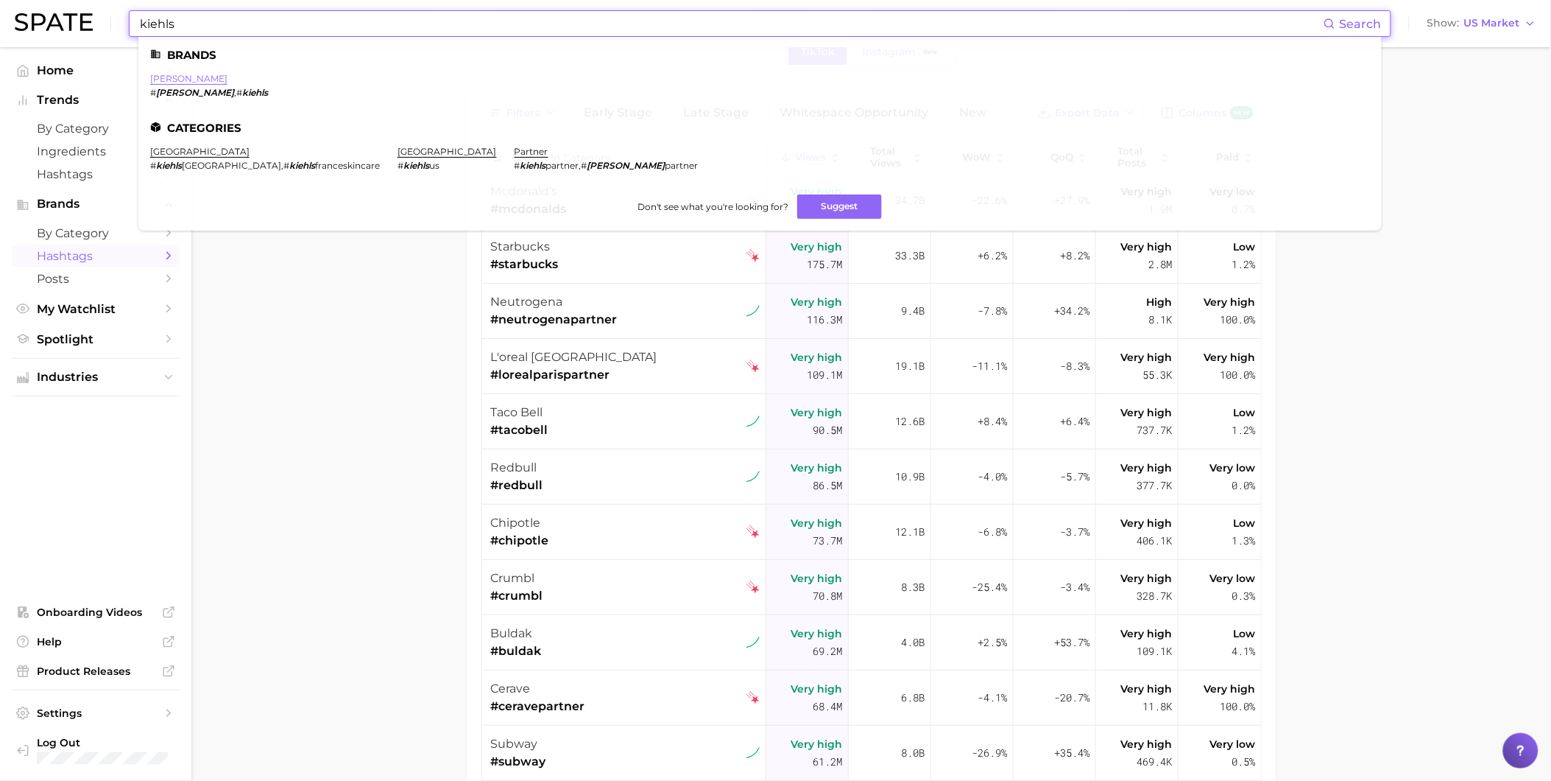
type input "kiehls"
click at [157, 74] on link "kiehl's" at bounding box center [188, 78] width 77 height 11
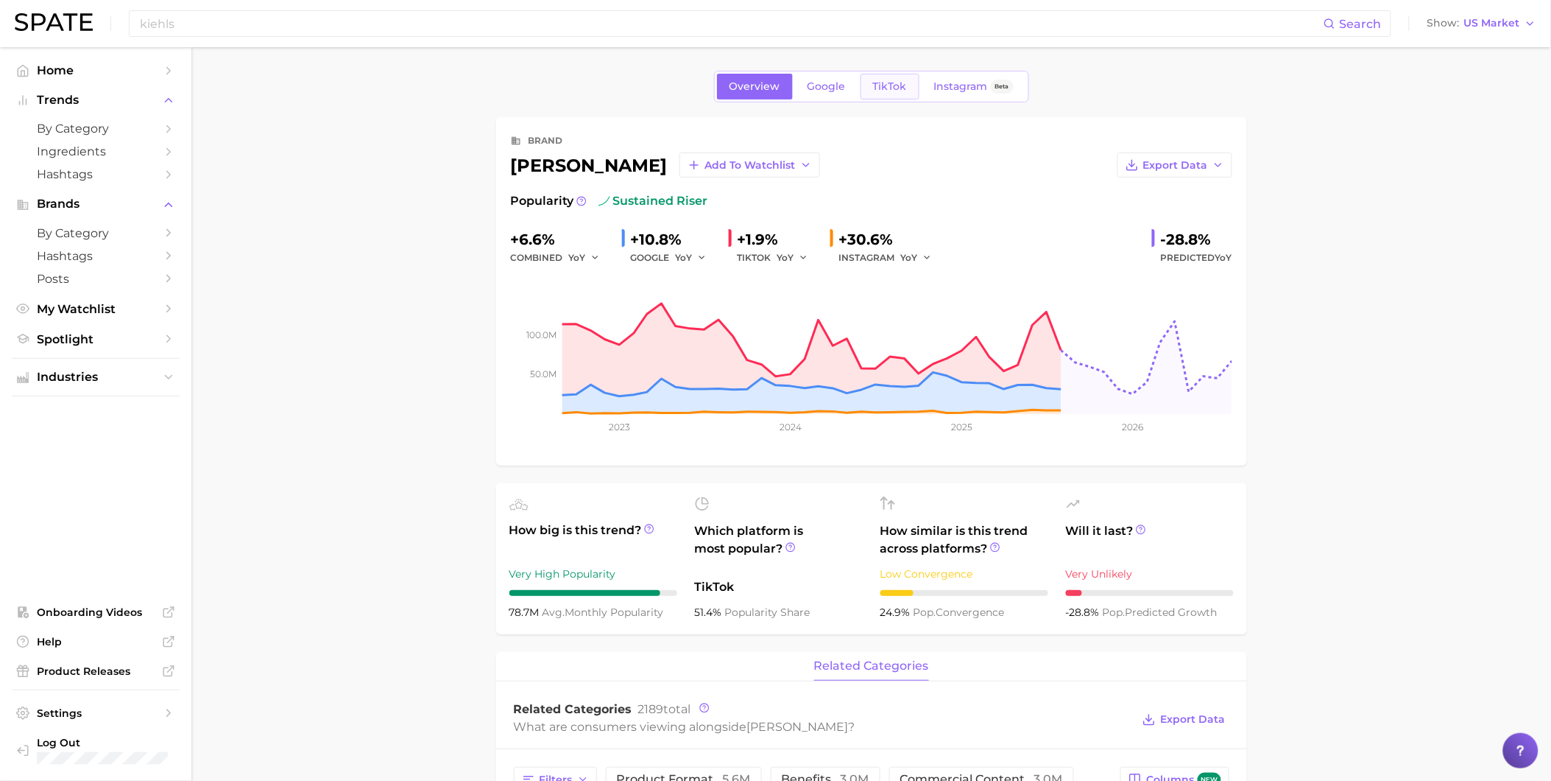
click at [896, 82] on span "TikTok" at bounding box center [890, 86] width 34 height 13
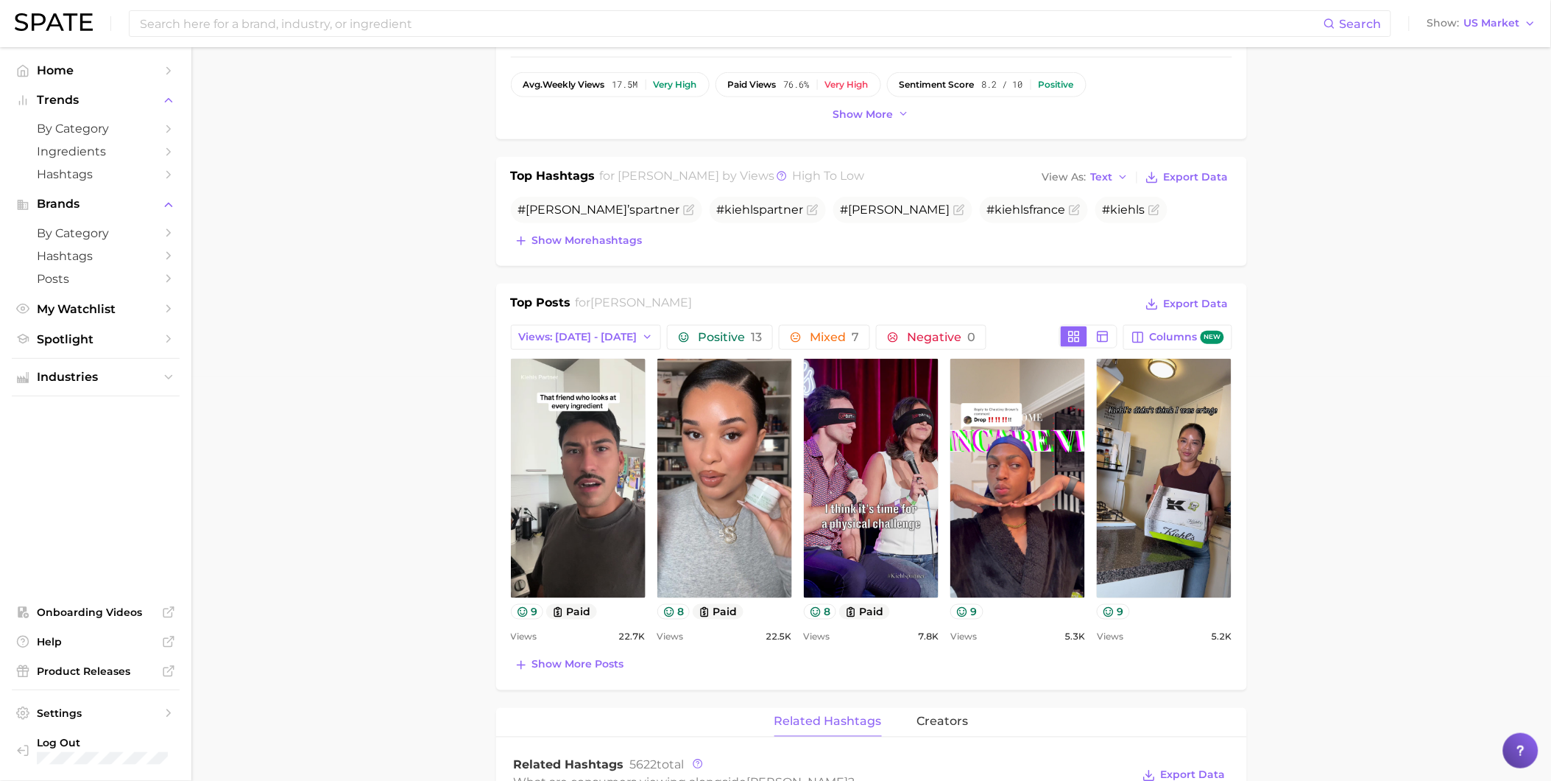
scroll to position [409, 0]
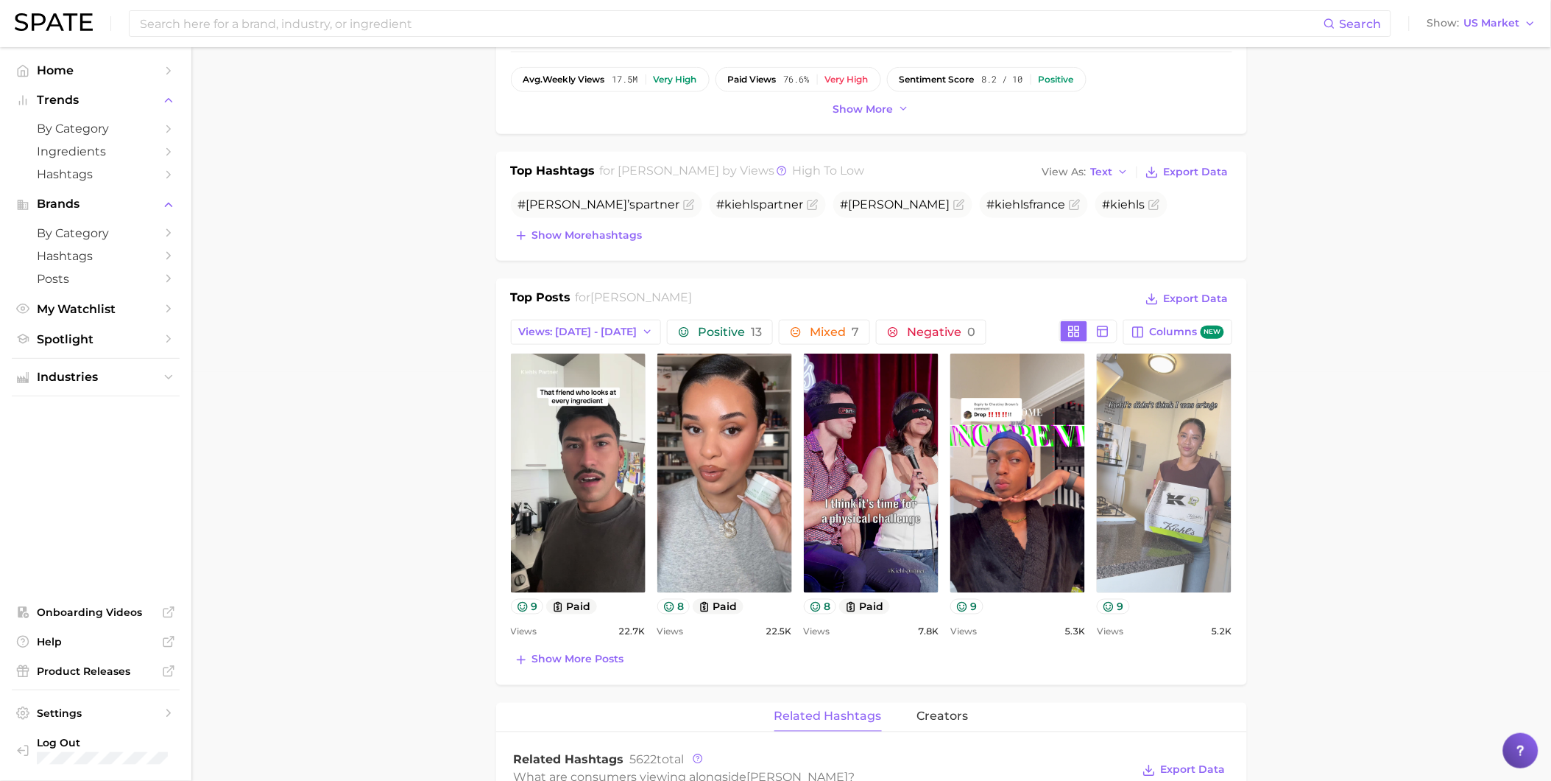
click at [1191, 517] on link "view post on TikTok" at bounding box center [1164, 472] width 135 height 239
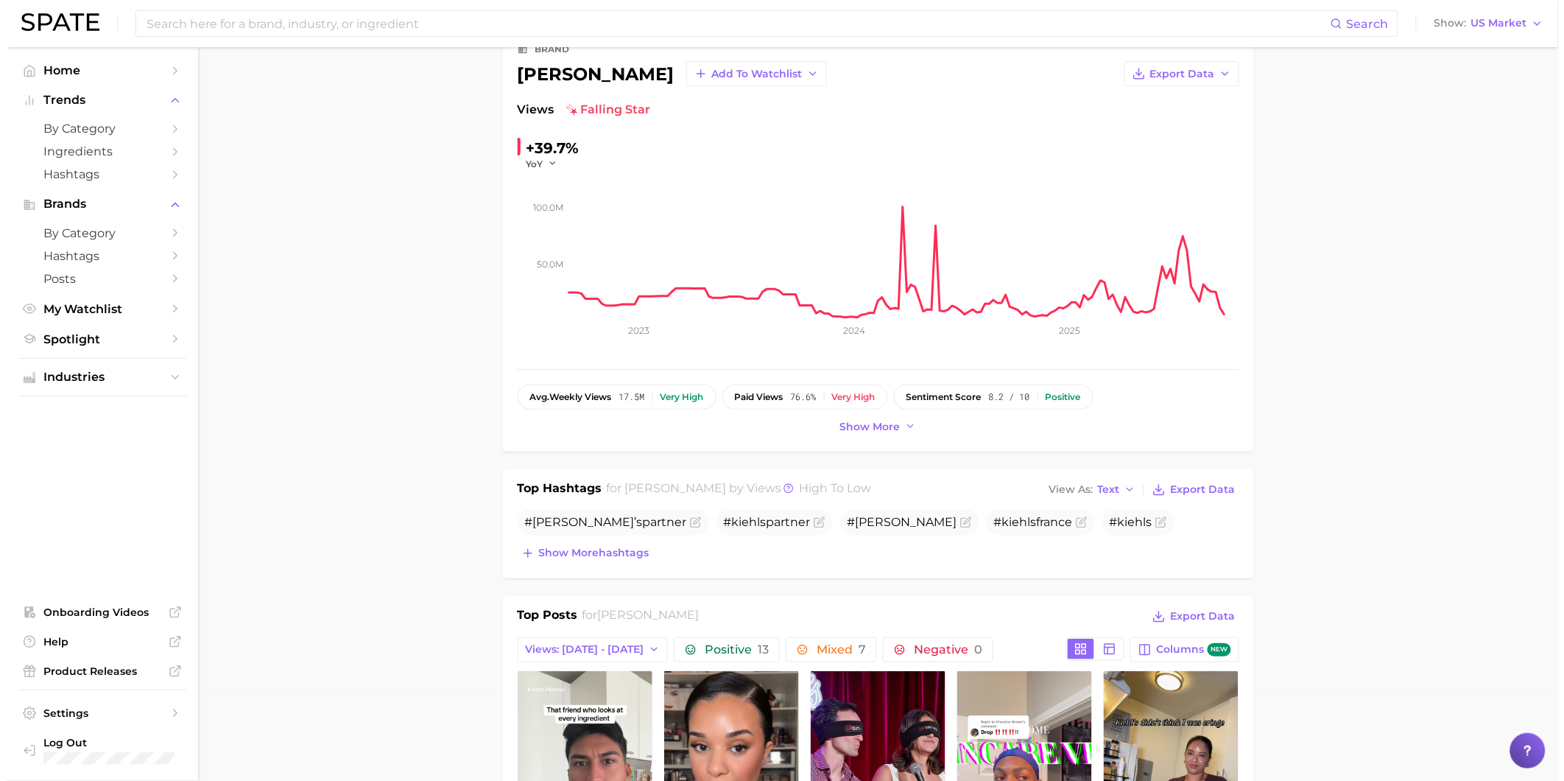
scroll to position [0, 0]
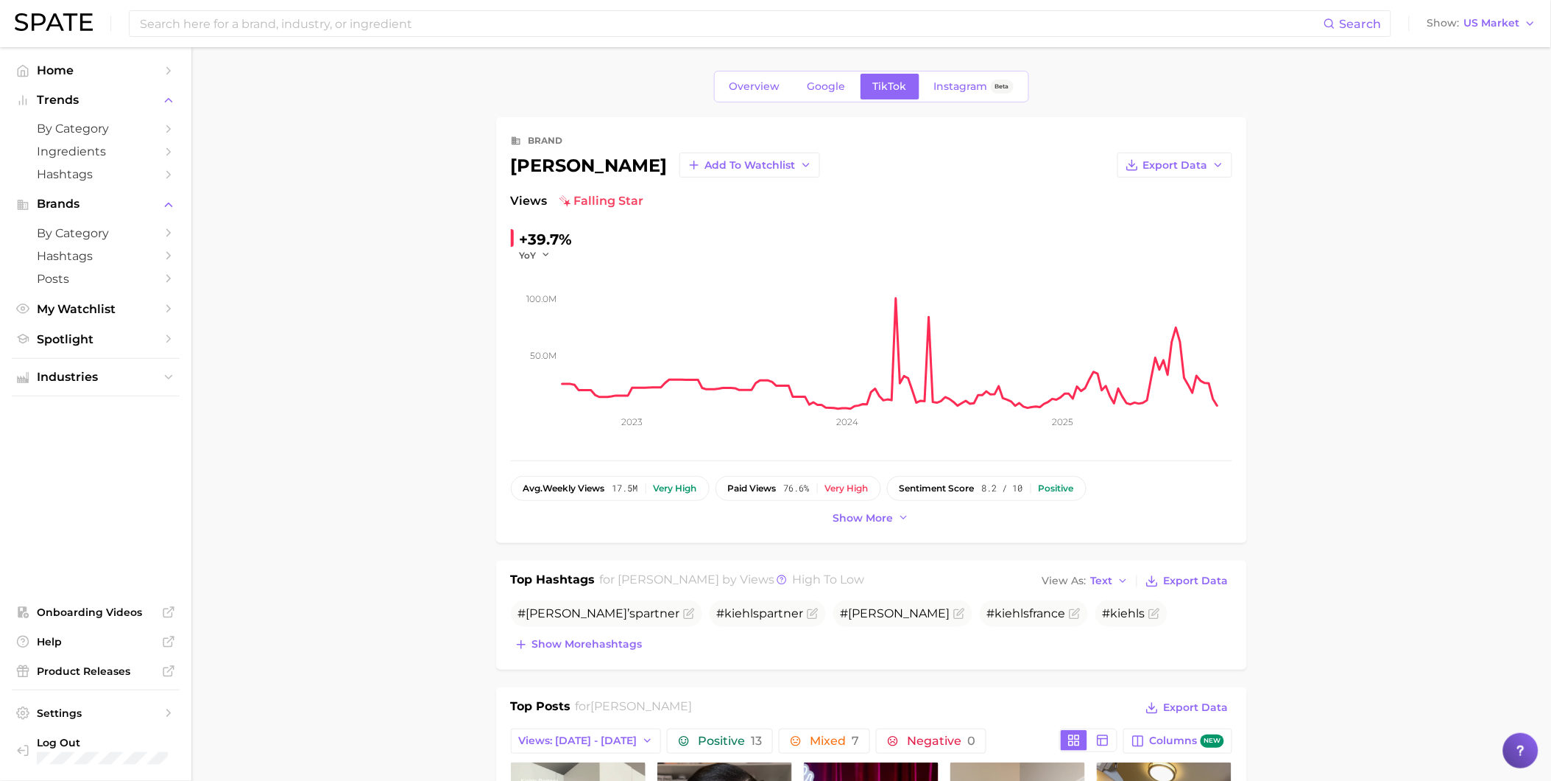
click at [69, 738] on span "Log Out" at bounding box center [116, 742] width 159 height 13
